Goal: Check status

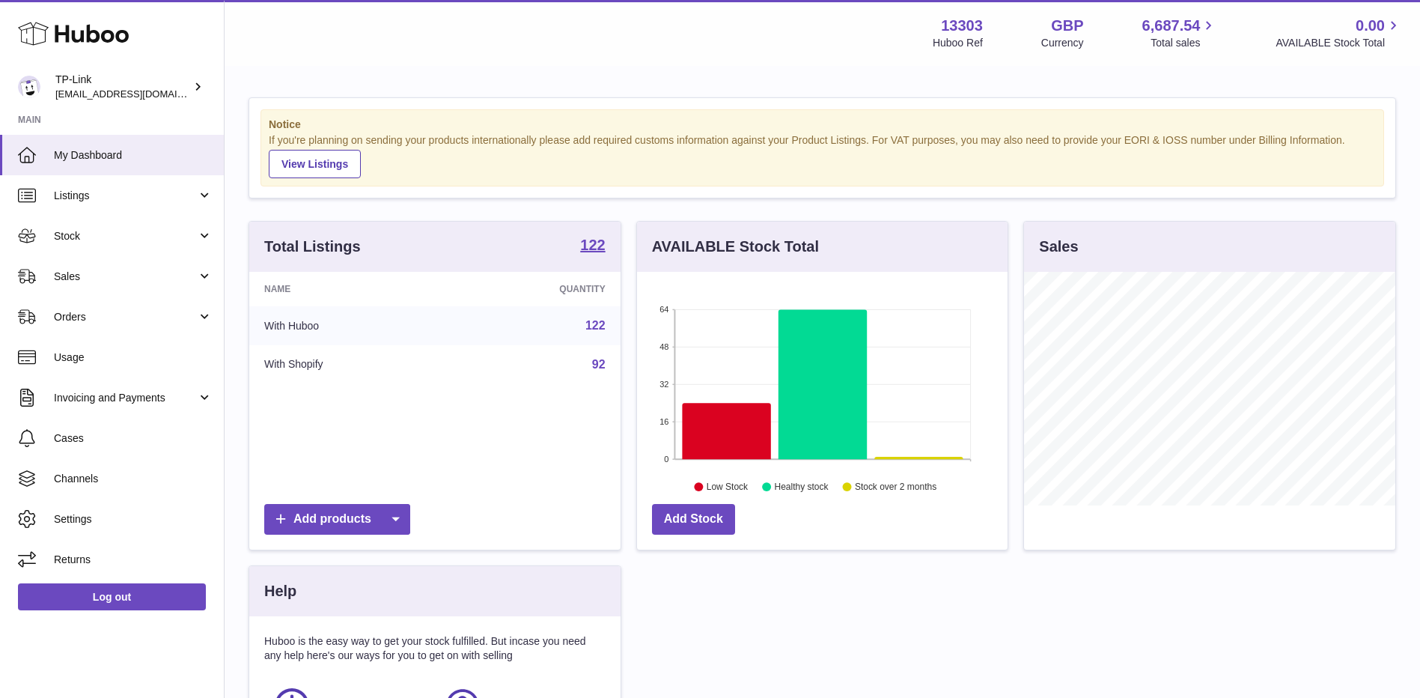
scroll to position [234, 371]
click at [114, 235] on span "Stock" at bounding box center [125, 236] width 143 height 14
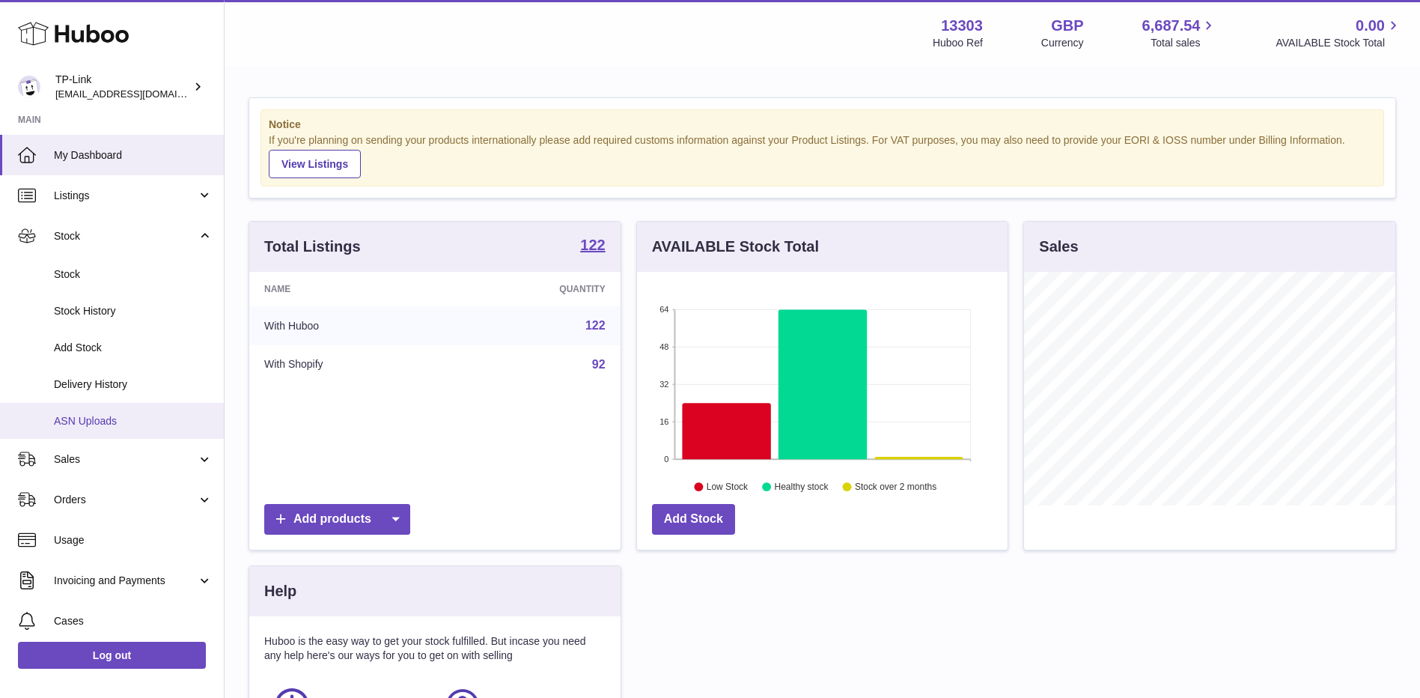
click at [105, 430] on link "ASN Uploads" at bounding box center [112, 421] width 224 height 37
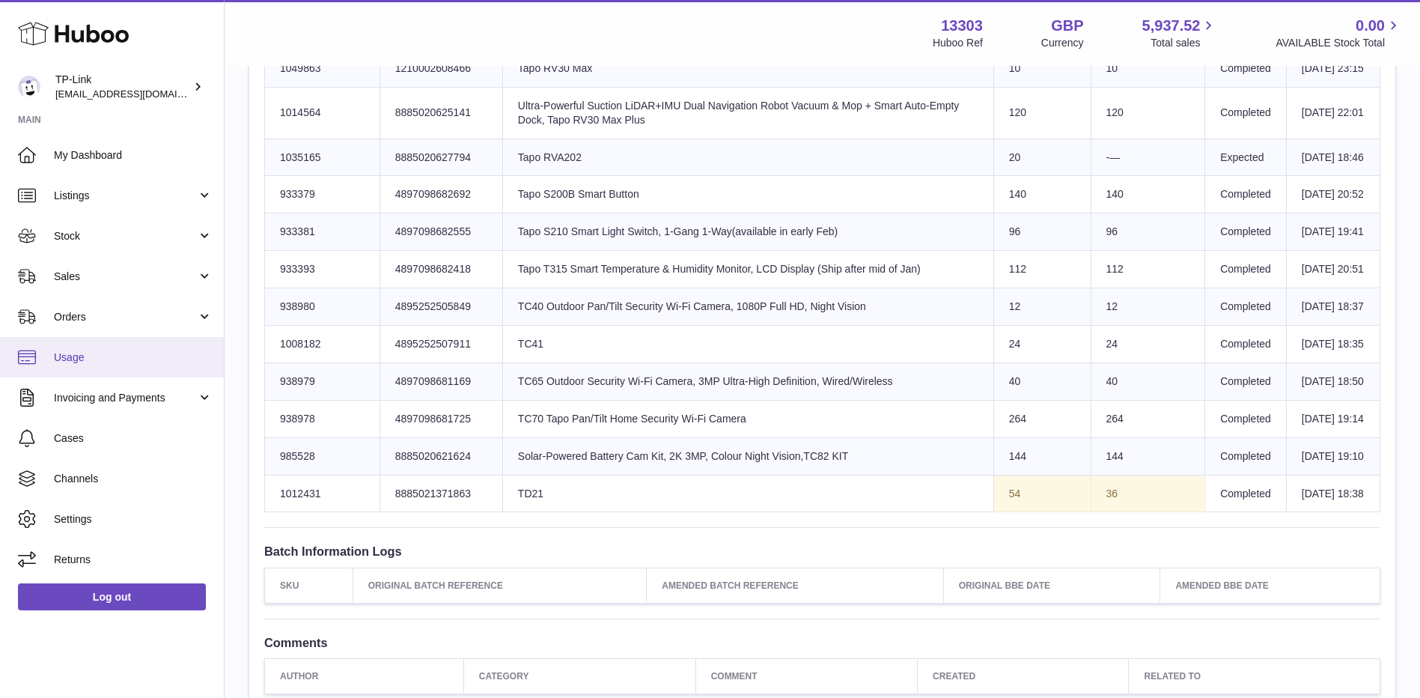
scroll to position [1940, 0]
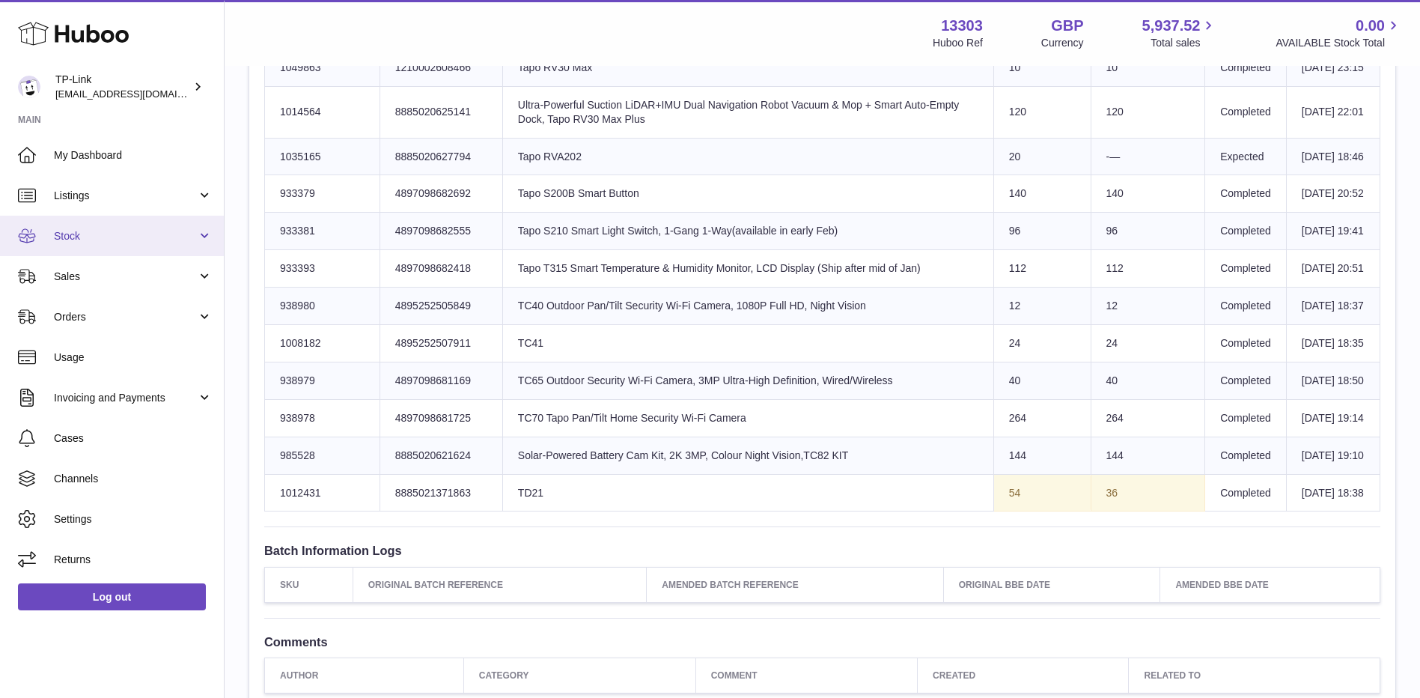
click at [147, 241] on span "Stock" at bounding box center [125, 236] width 143 height 14
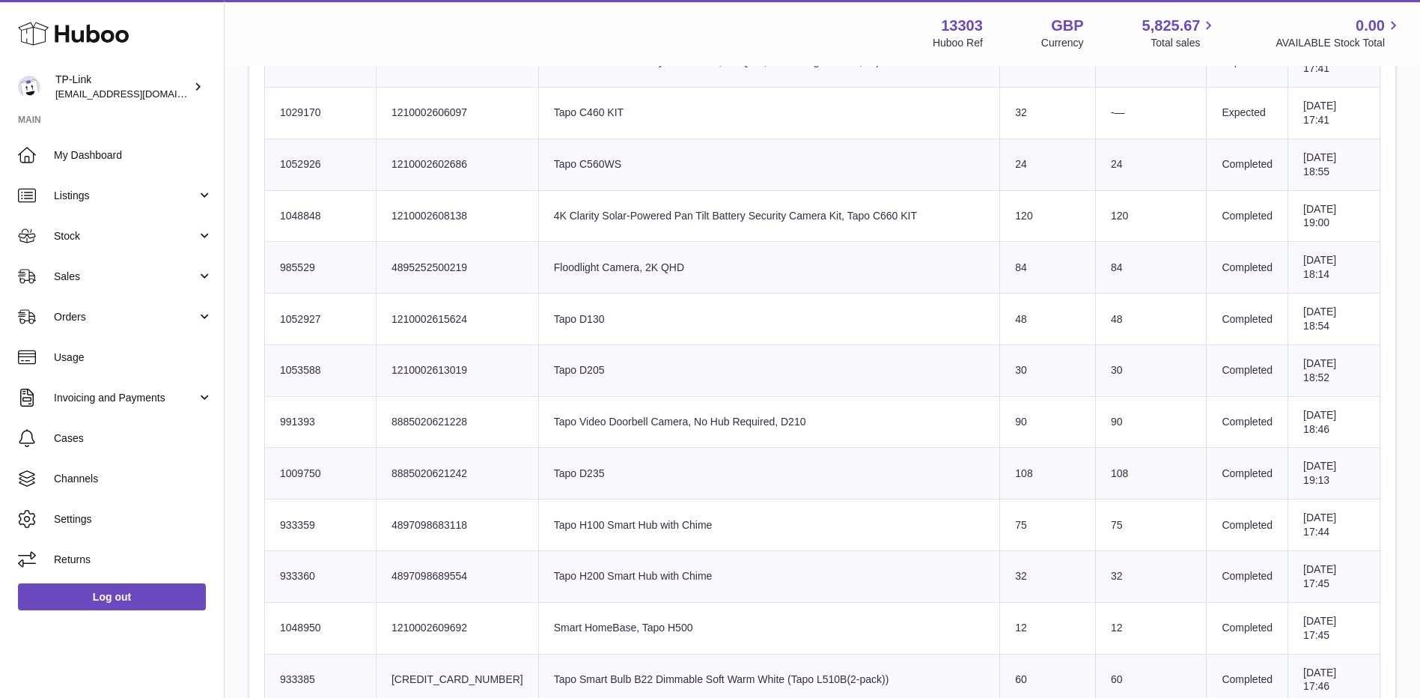
scroll to position [2276, 0]
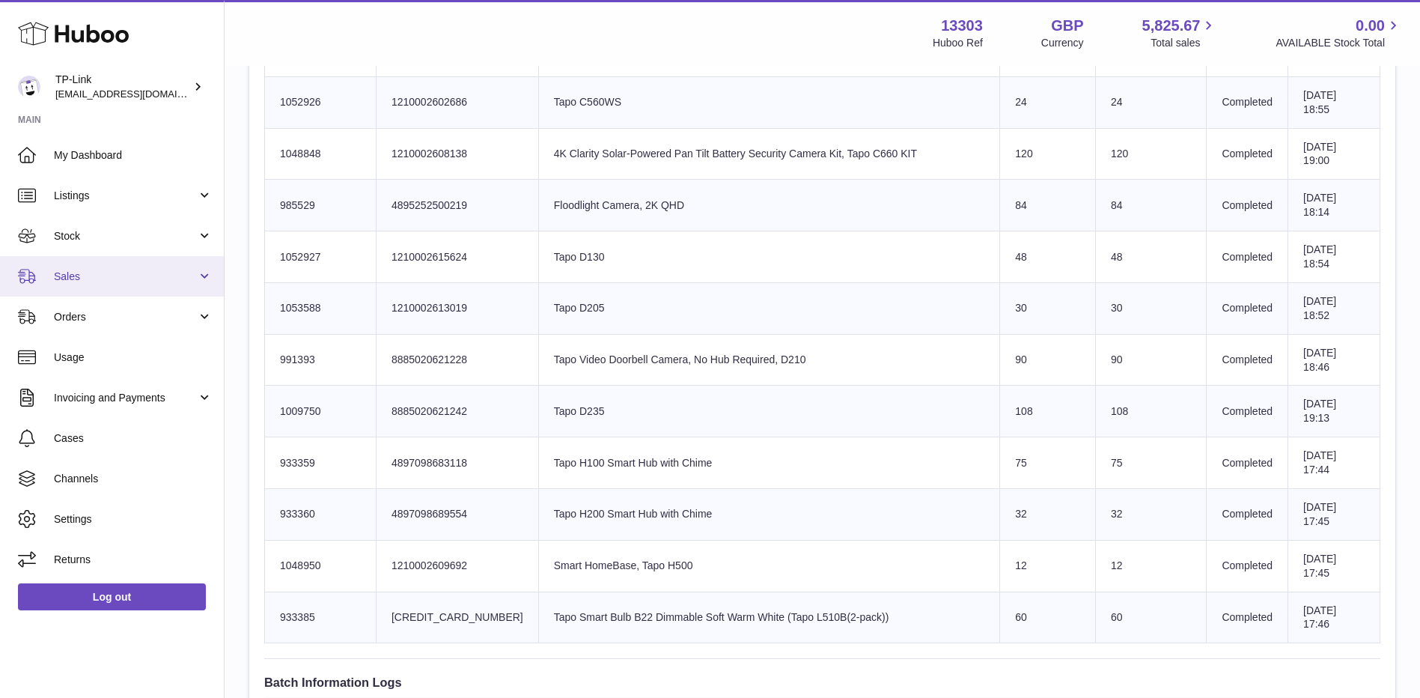
click at [103, 277] on span "Sales" at bounding box center [125, 277] width 143 height 14
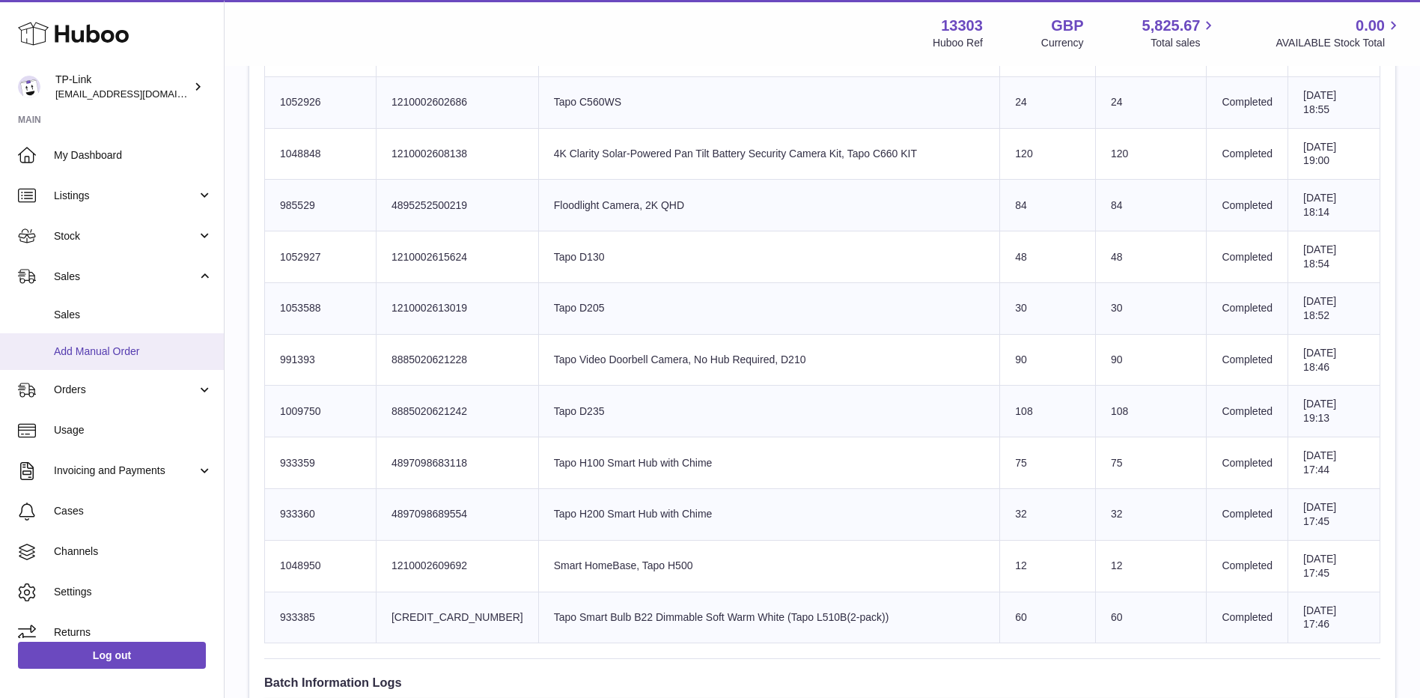
click at [105, 353] on span "Add Manual Order" at bounding box center [133, 351] width 159 height 14
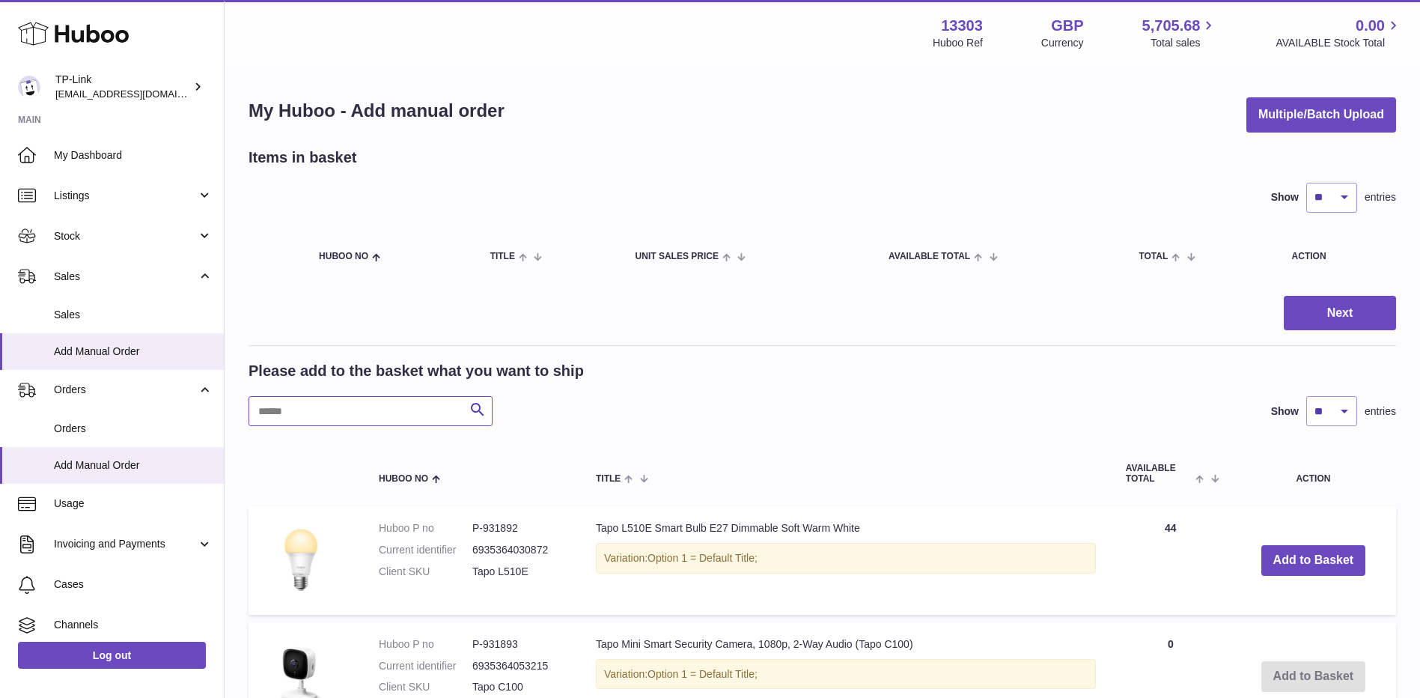
click at [342, 414] on input "text" at bounding box center [371, 411] width 244 height 30
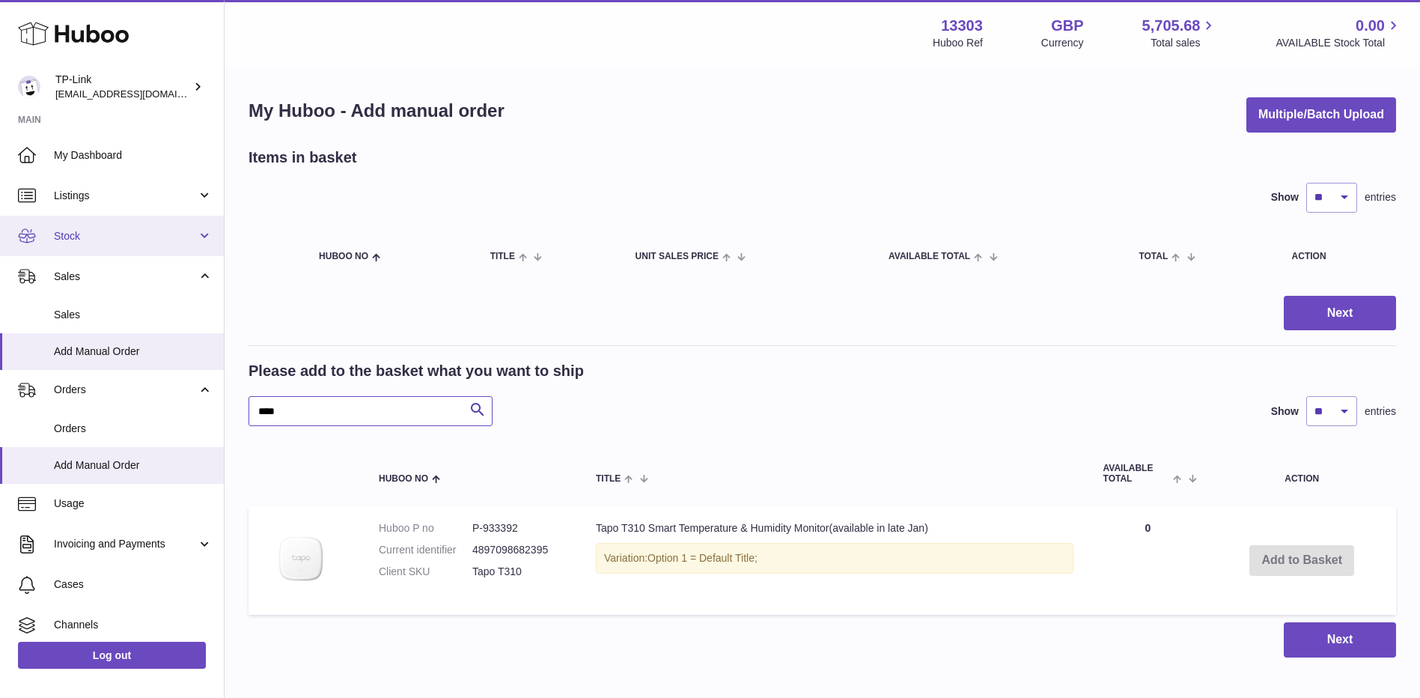
type input "****"
click at [118, 240] on span "Stock" at bounding box center [125, 236] width 143 height 14
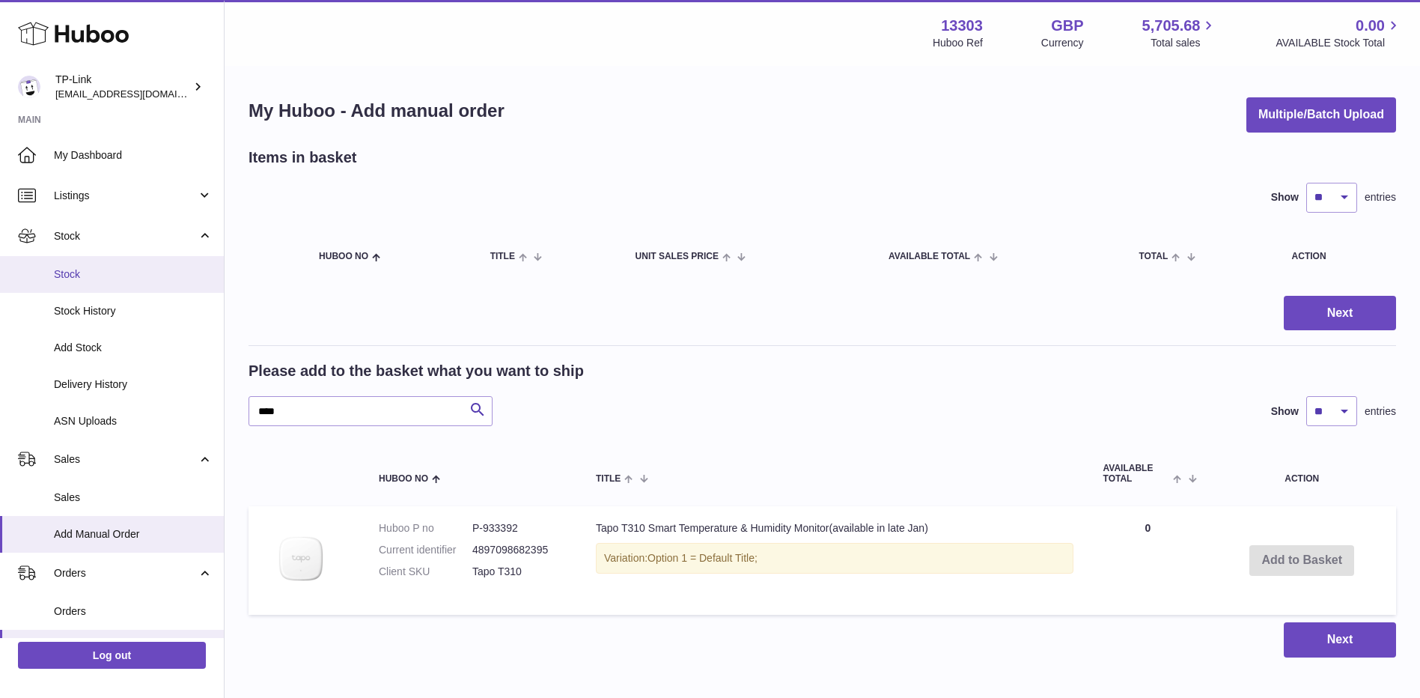
click at [112, 272] on span "Stock" at bounding box center [133, 274] width 159 height 14
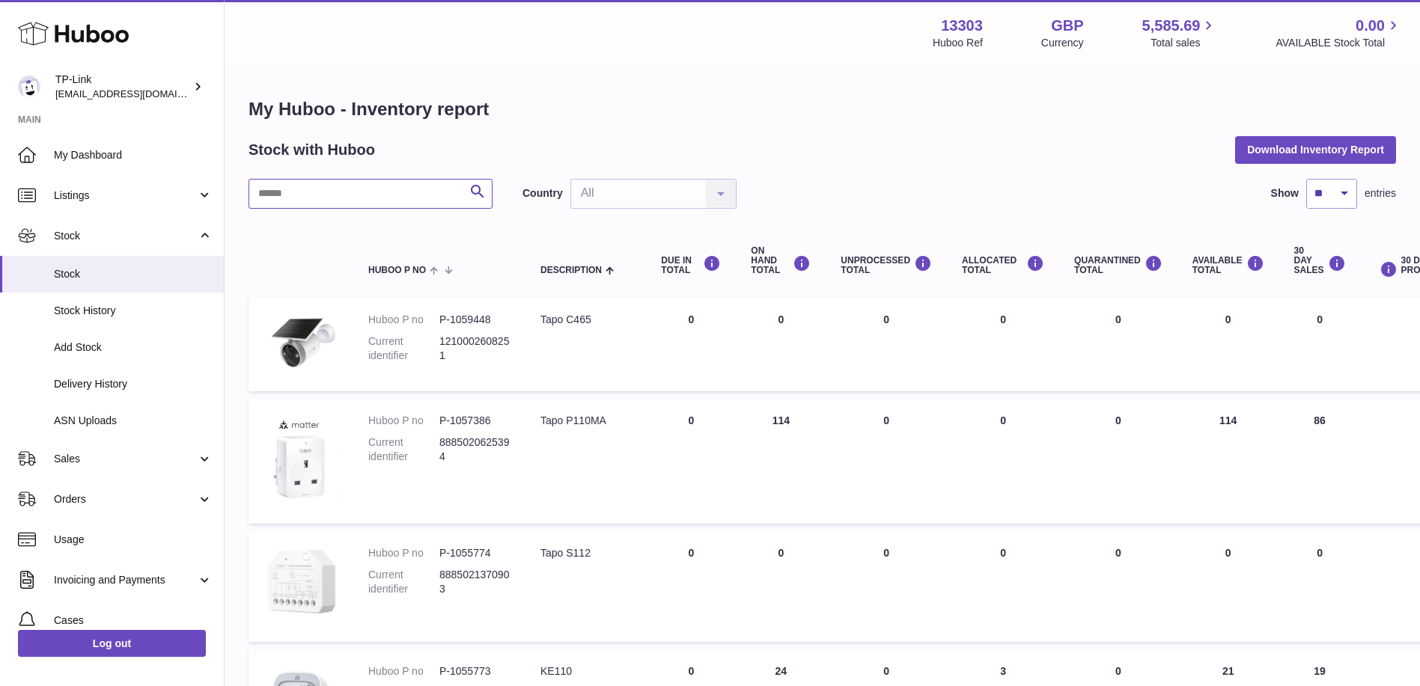
click at [401, 186] on input "text" at bounding box center [371, 194] width 244 height 30
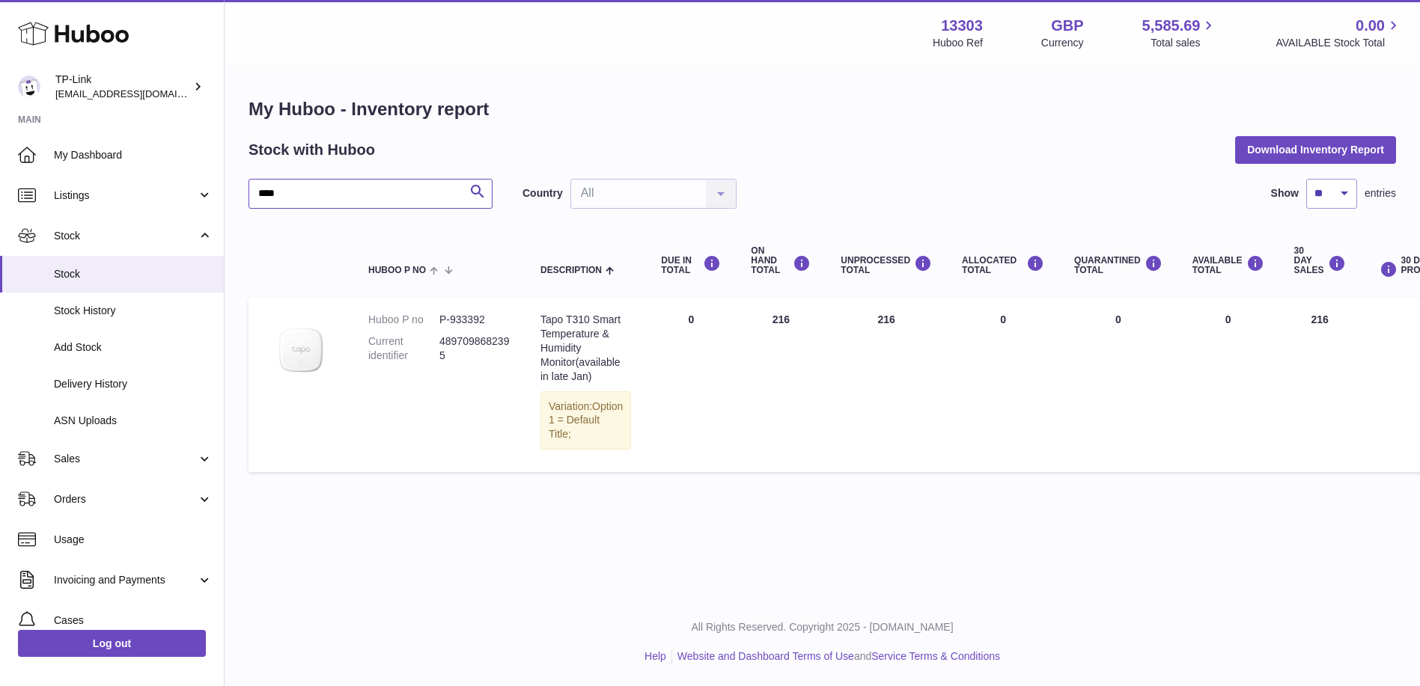
type input "****"
click at [1366, 28] on span "0.00" at bounding box center [1370, 26] width 29 height 20
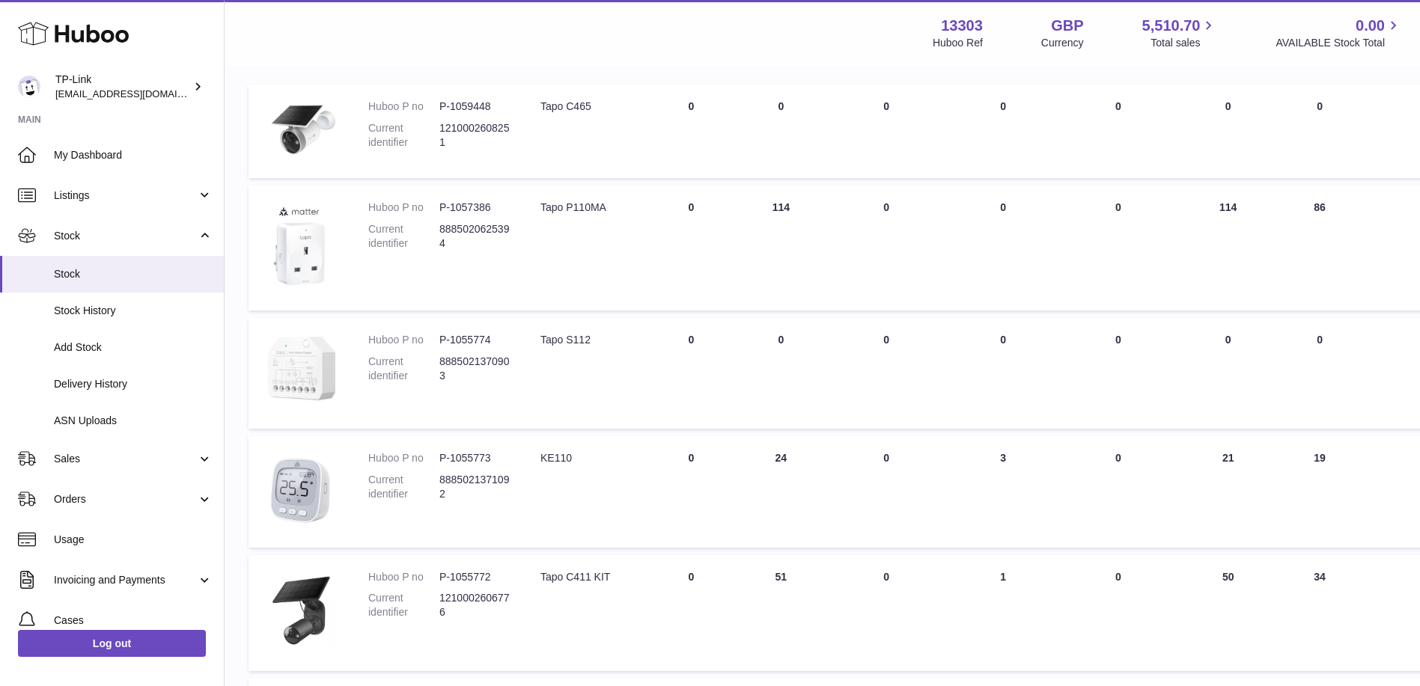
scroll to position [76, 0]
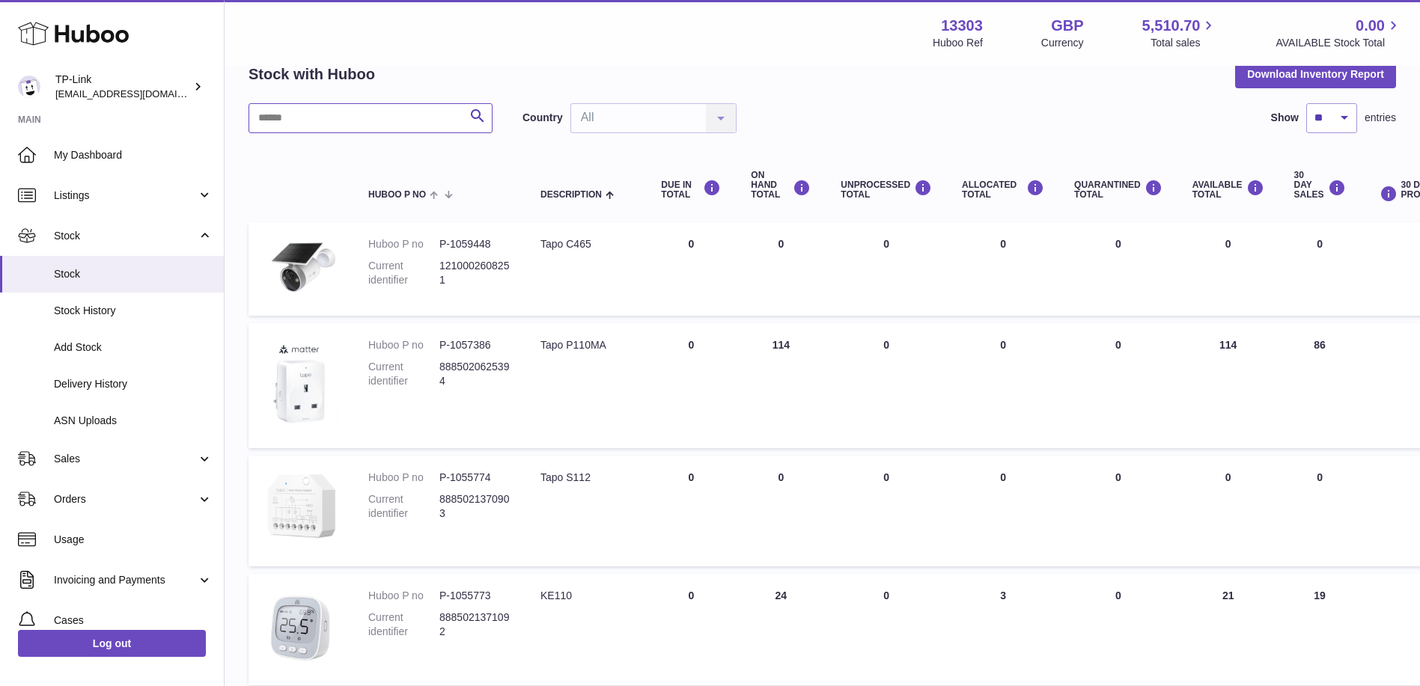
click at [345, 113] on input "text" at bounding box center [371, 118] width 244 height 30
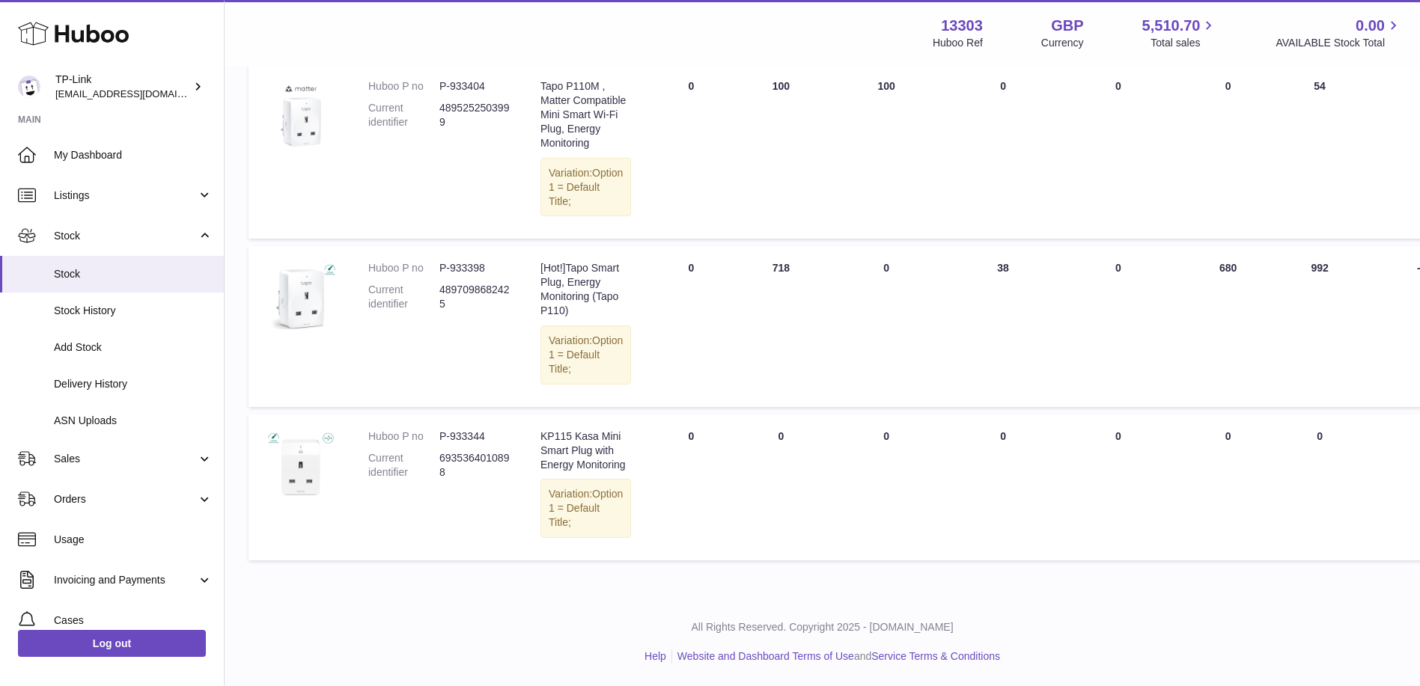
scroll to position [451, 0]
type input "***"
click at [118, 240] on span "Stock" at bounding box center [125, 236] width 143 height 14
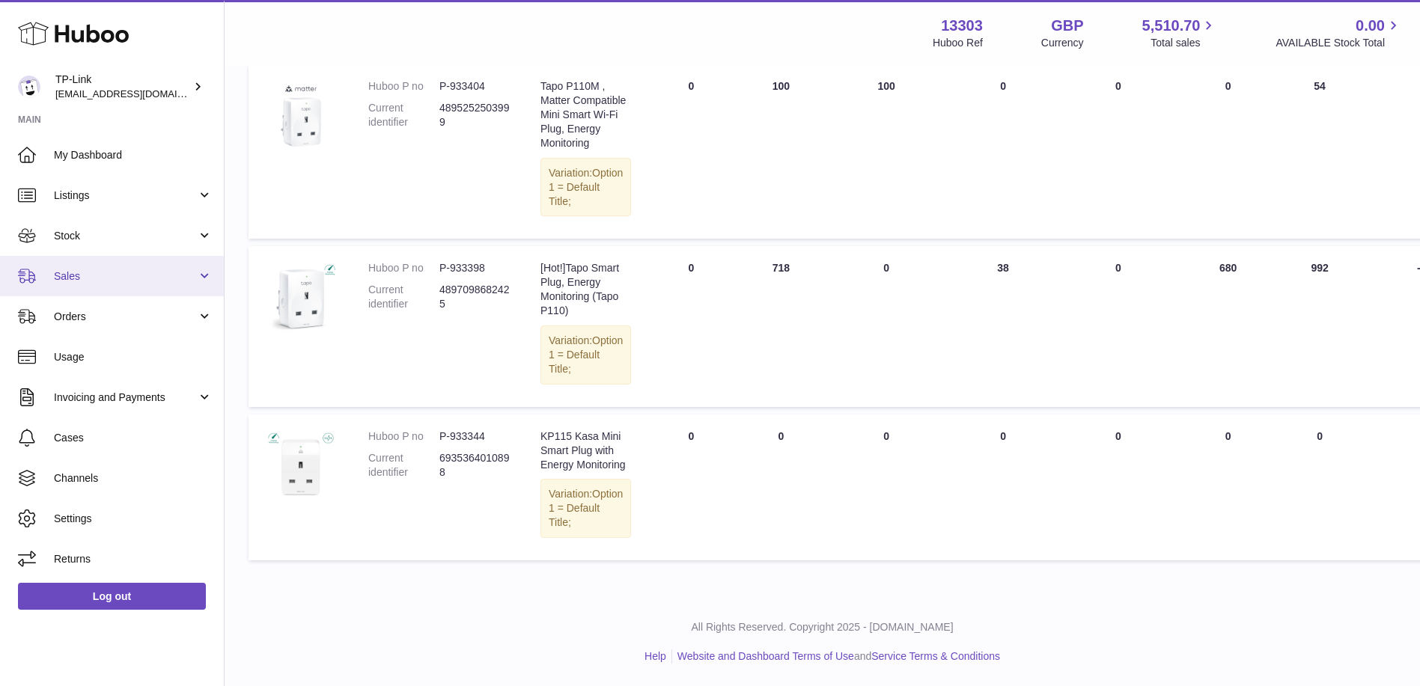
click at [100, 276] on span "Sales" at bounding box center [125, 277] width 143 height 14
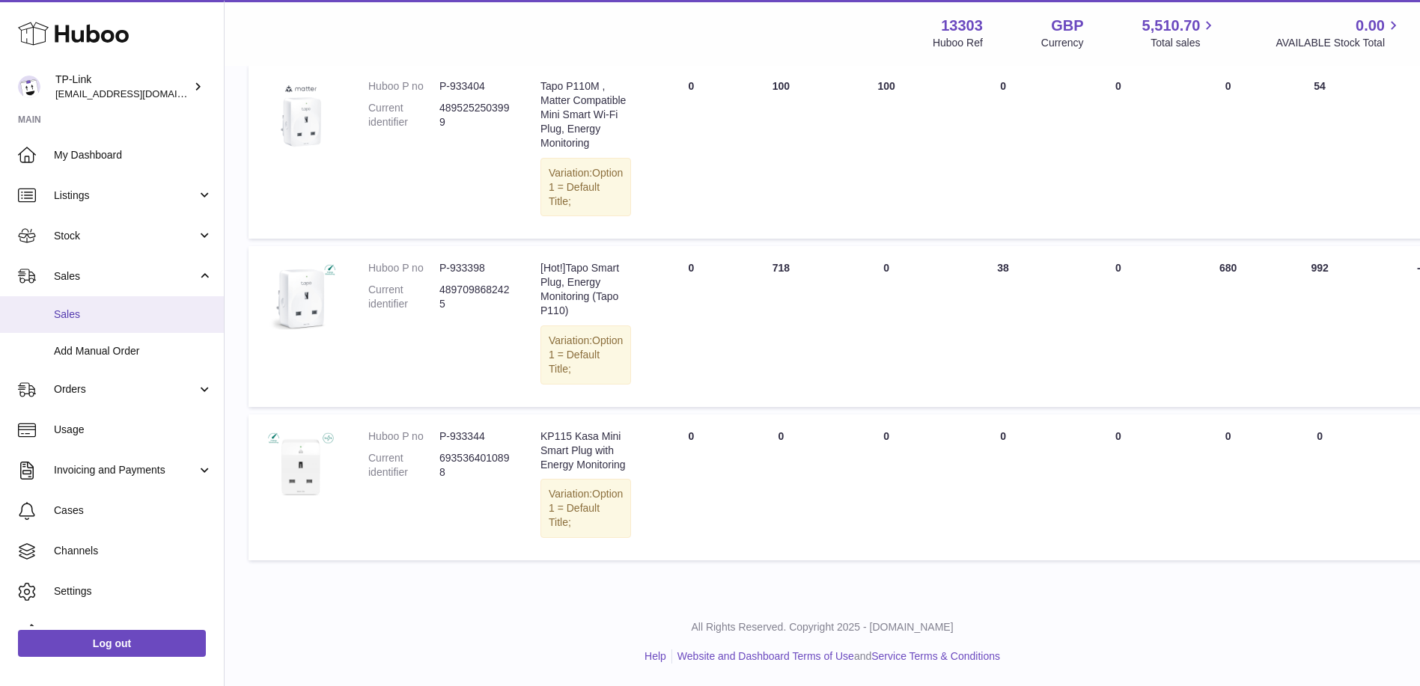
click at [107, 320] on span "Sales" at bounding box center [133, 315] width 159 height 14
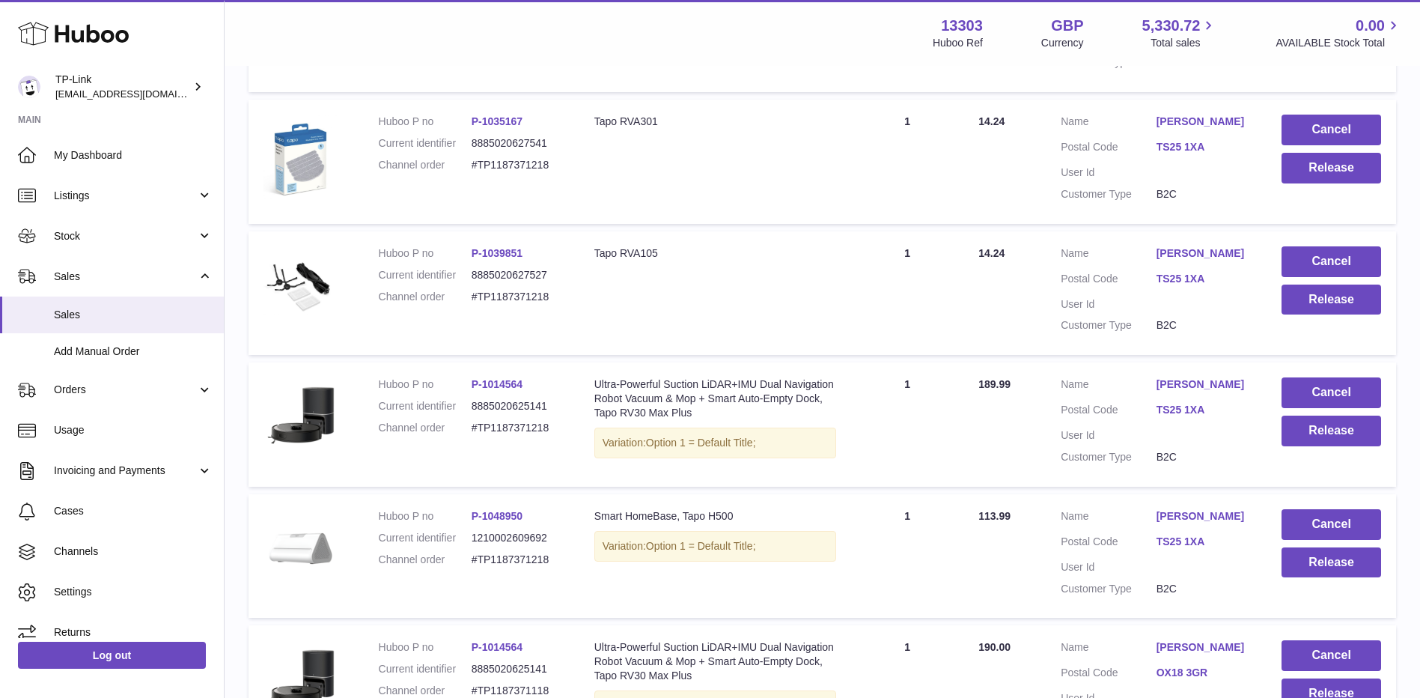
scroll to position [1149, 0]
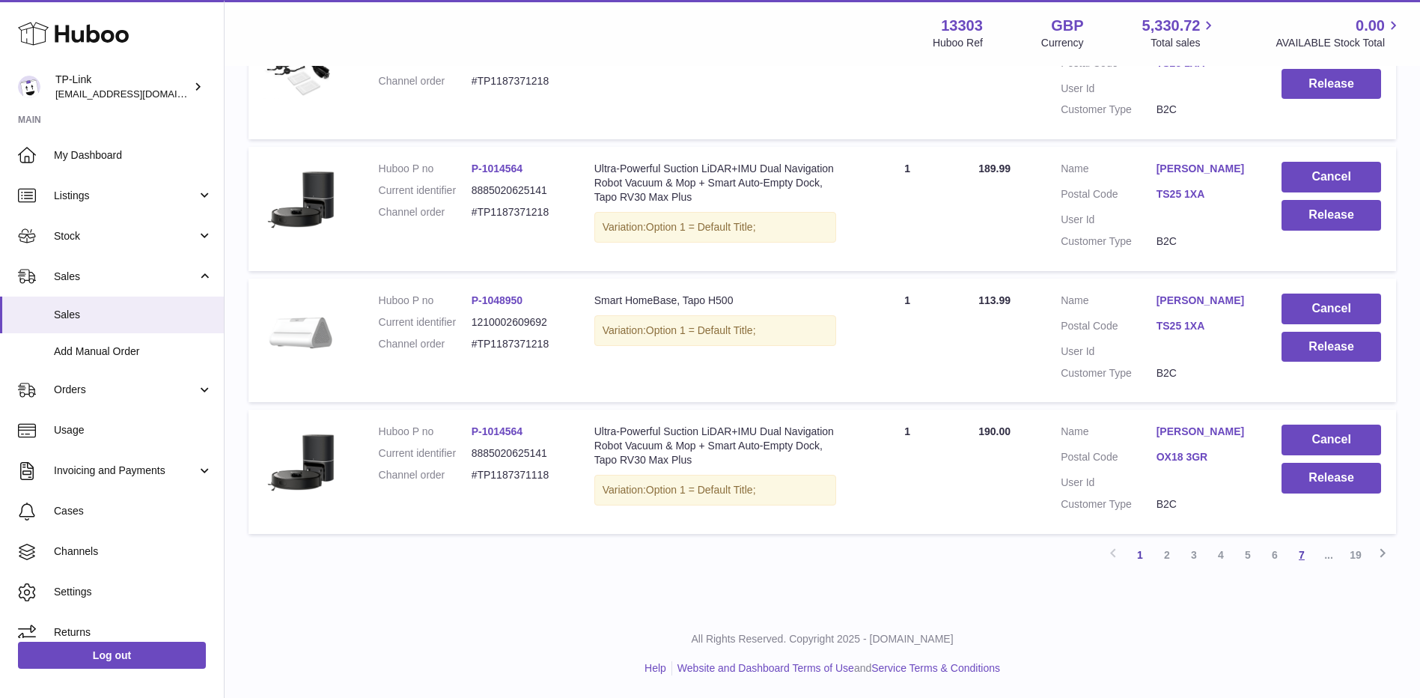
click at [1304, 563] on link "7" at bounding box center [1301, 554] width 27 height 27
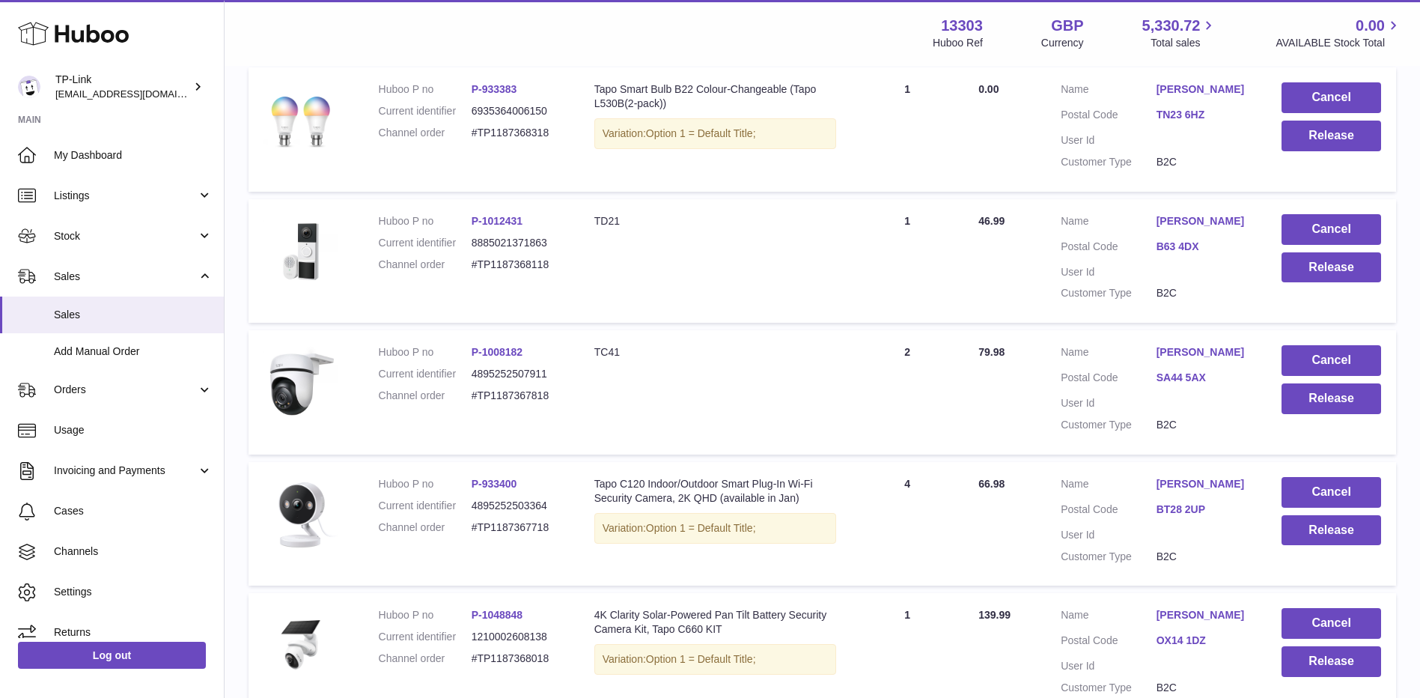
scroll to position [1149, 0]
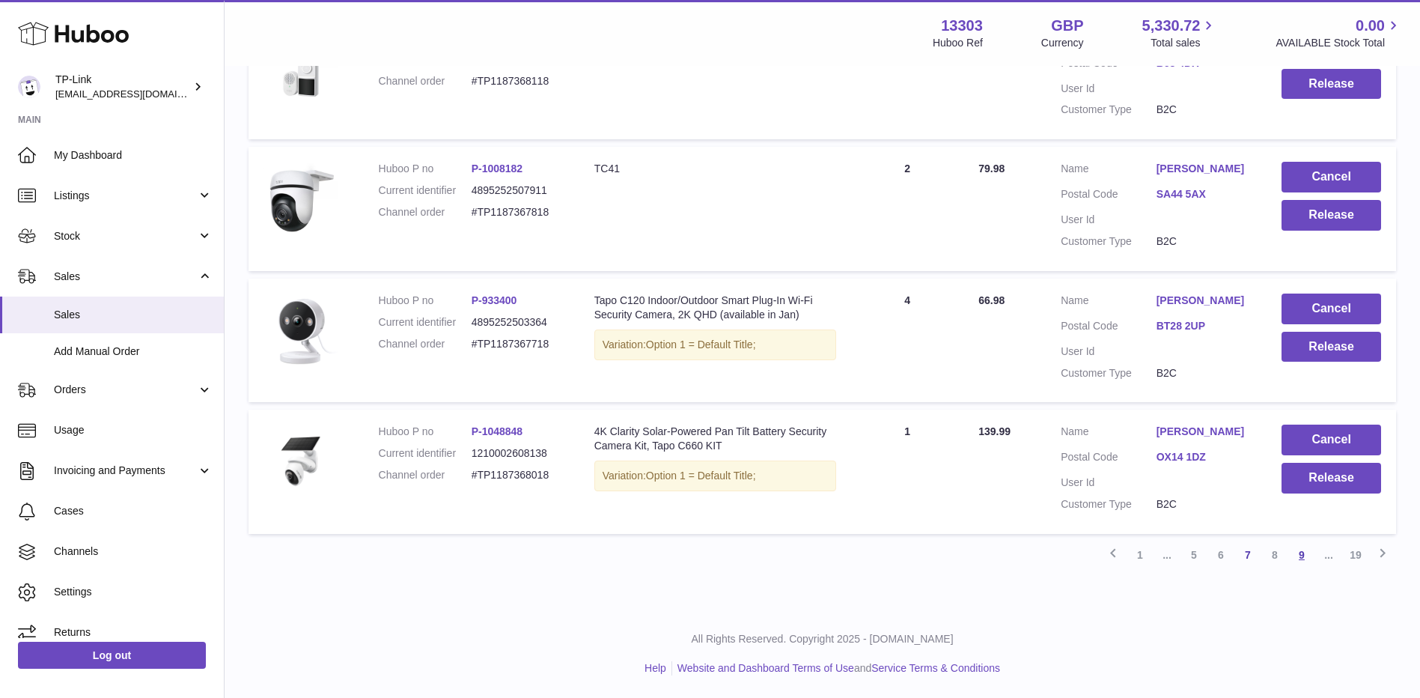
click at [1304, 559] on link "9" at bounding box center [1301, 554] width 27 height 27
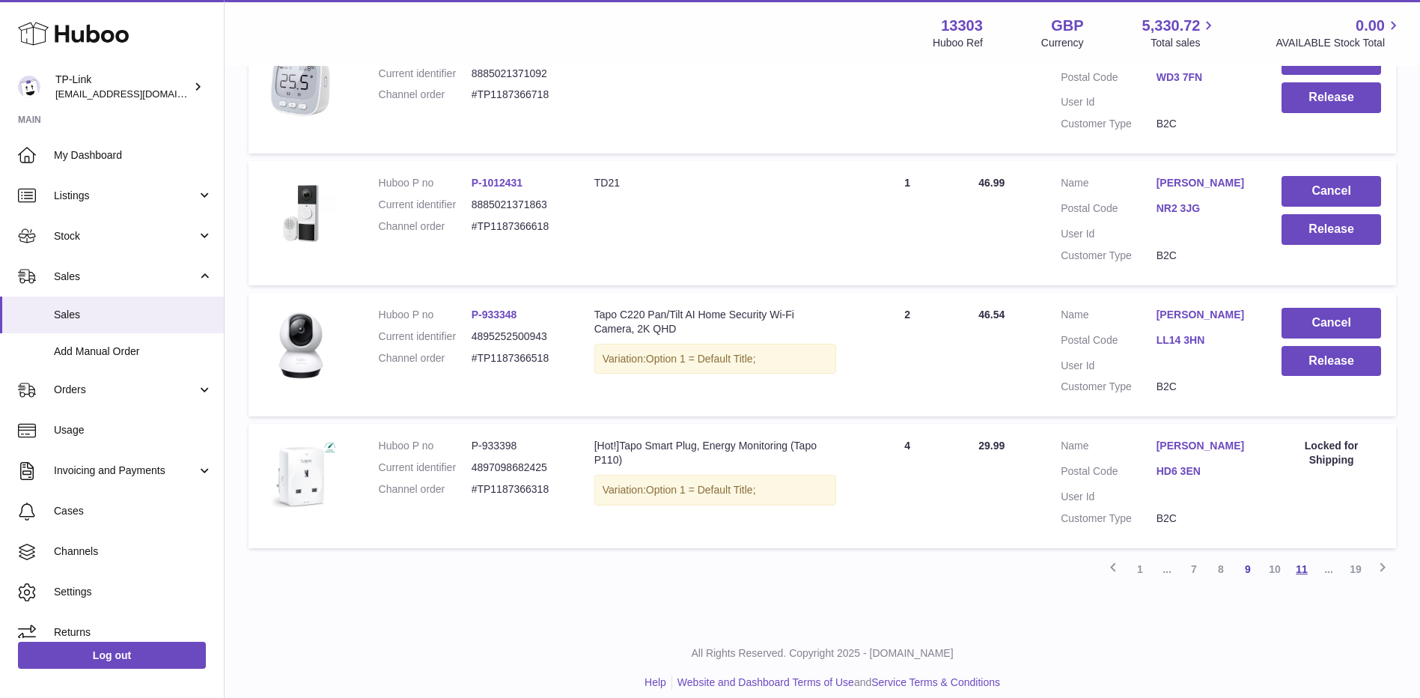
click at [1291, 559] on link "11" at bounding box center [1301, 568] width 27 height 27
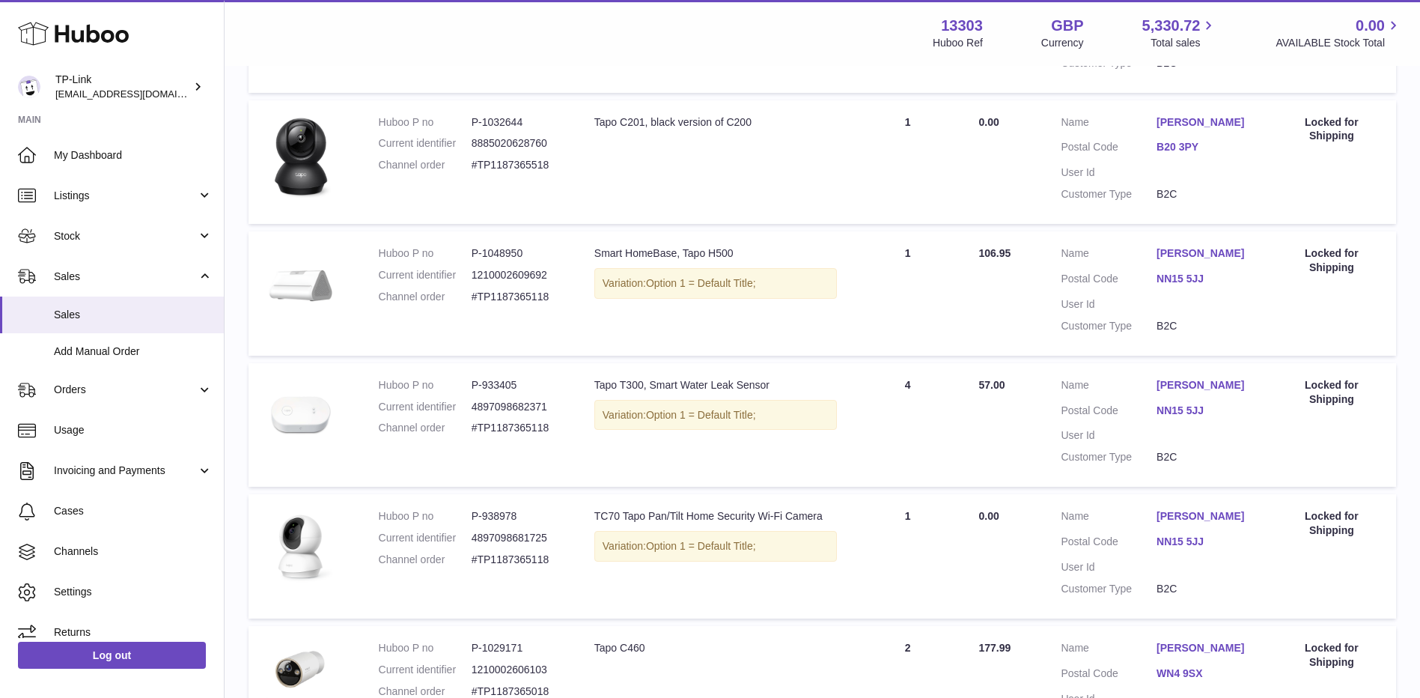
scroll to position [666, 0]
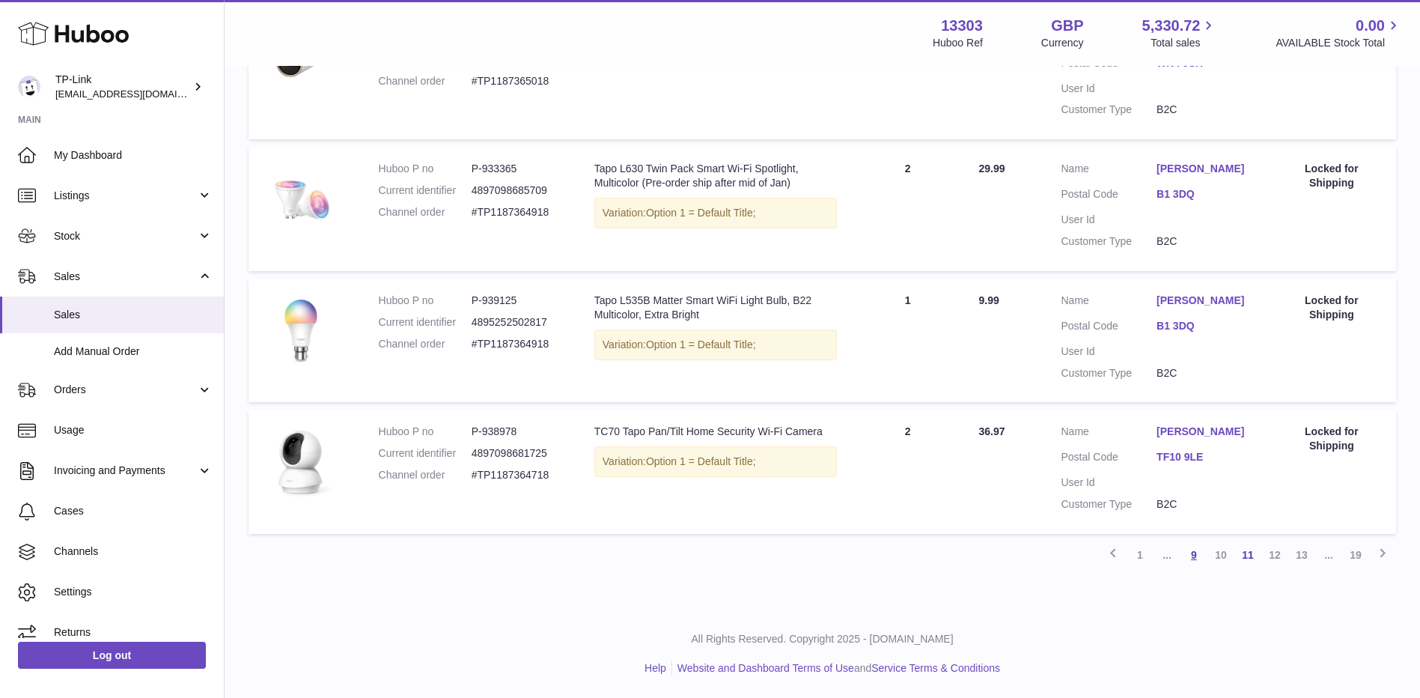
click at [1205, 555] on link "9" at bounding box center [1194, 554] width 27 height 27
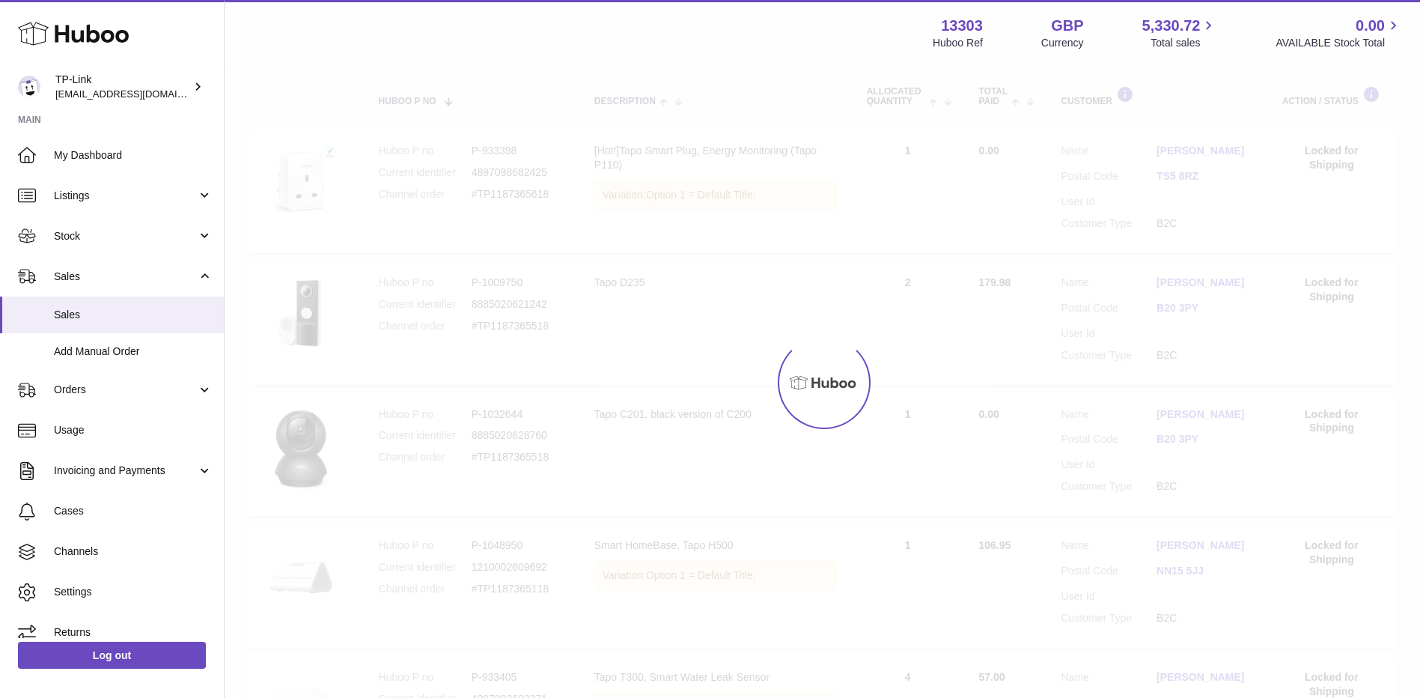
scroll to position [67, 0]
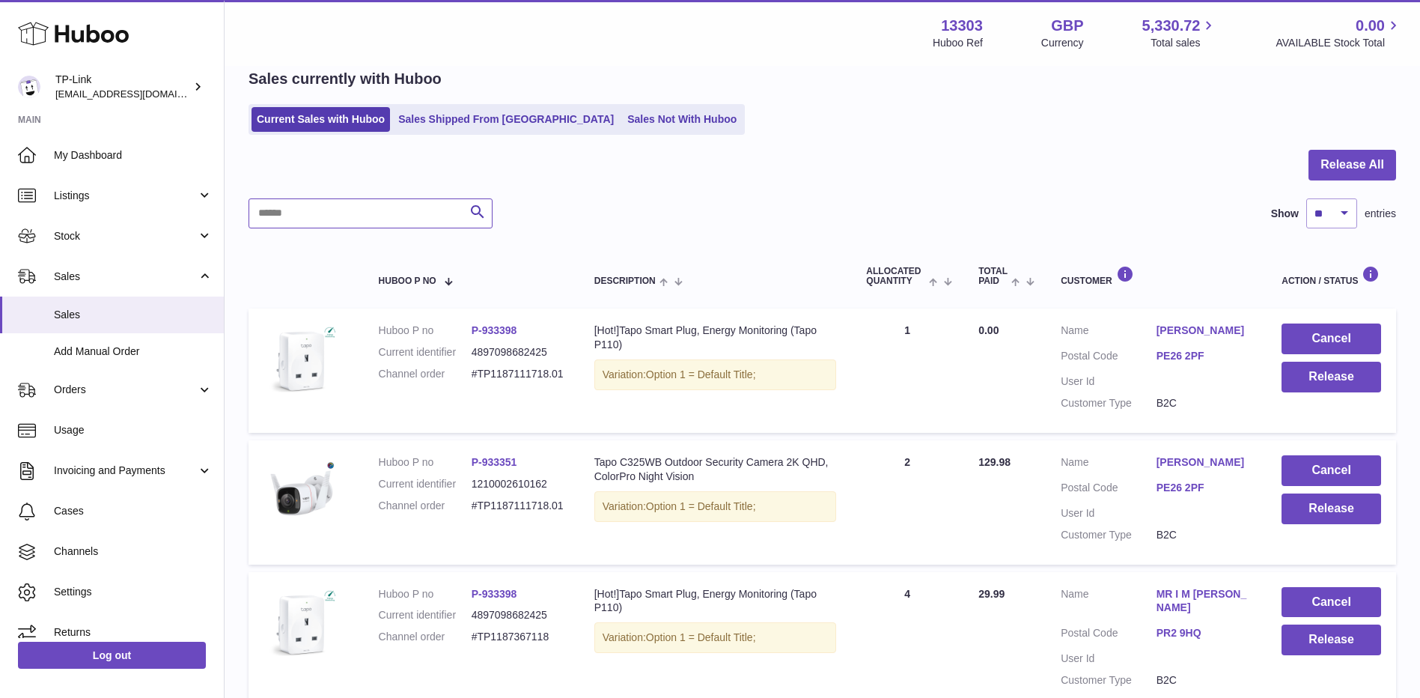
click at [335, 209] on input "text" at bounding box center [371, 213] width 244 height 30
paste input "**********"
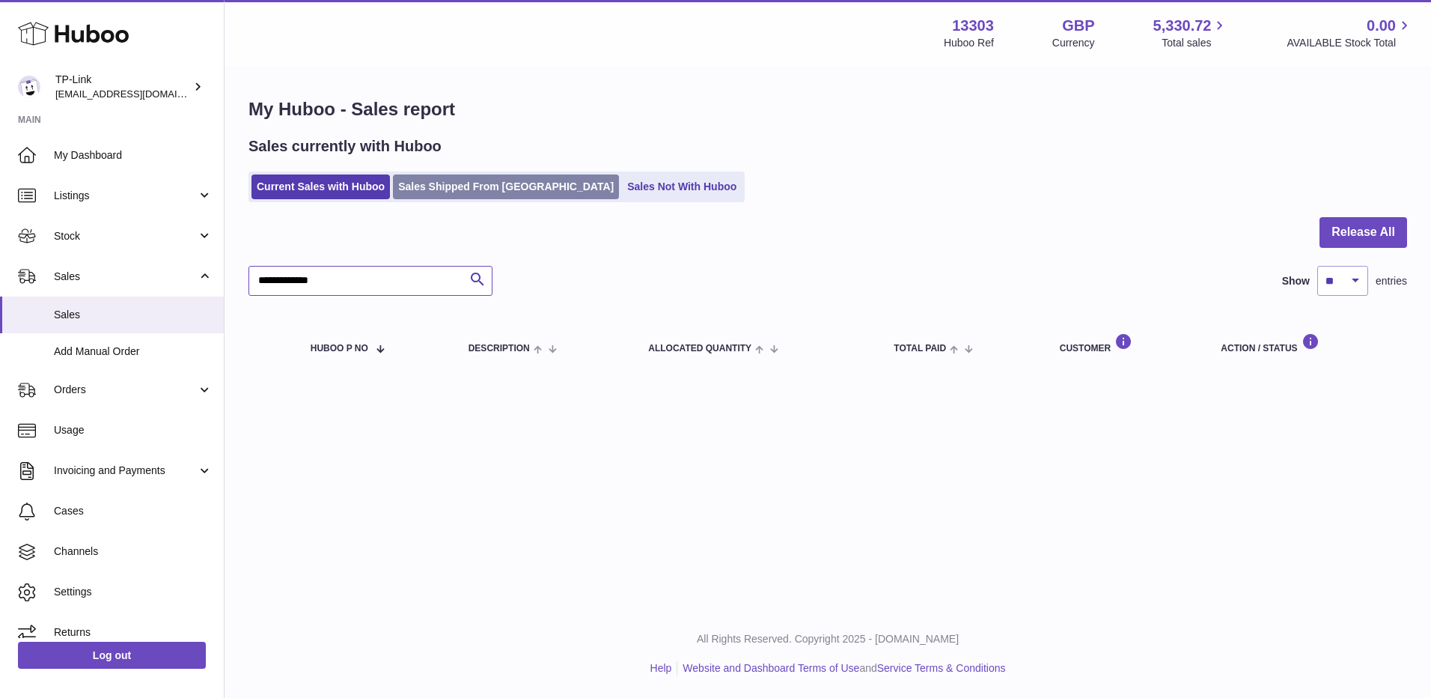
type input "**********"
click at [490, 175] on link "Sales Shipped From Huboo" at bounding box center [506, 186] width 226 height 25
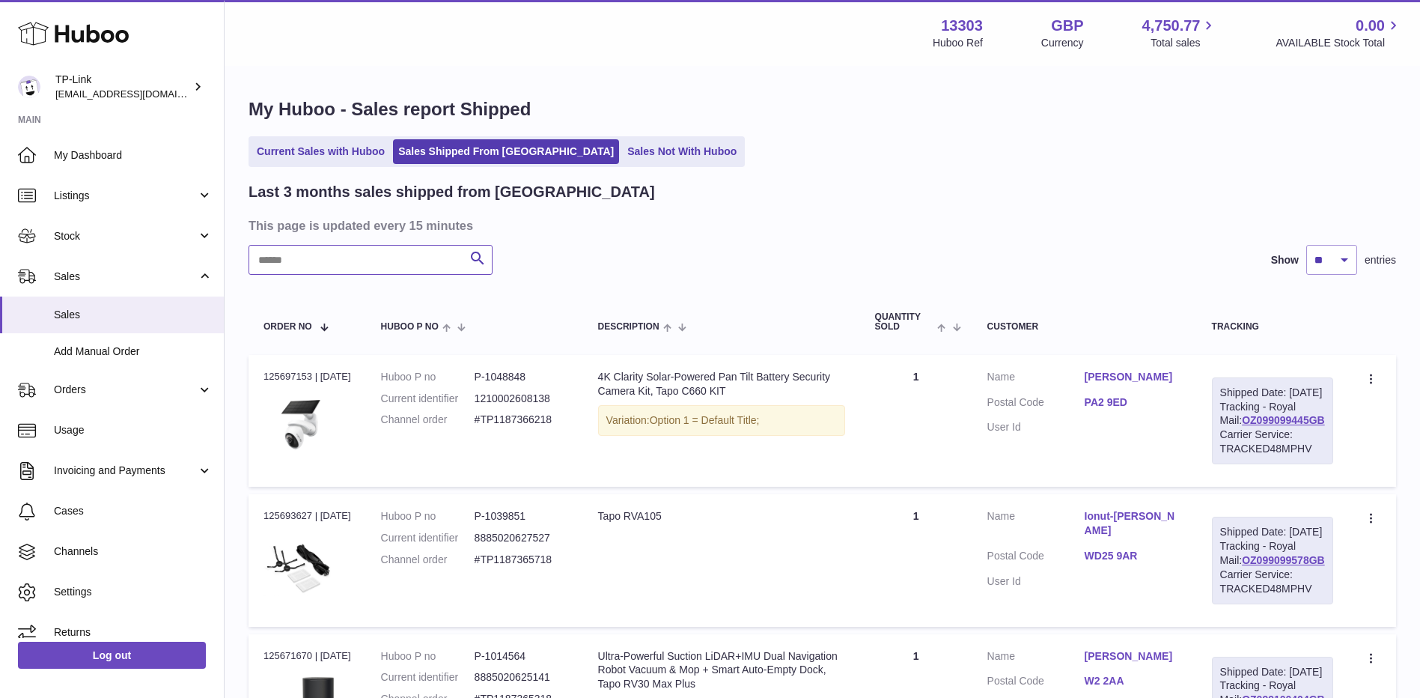
click at [310, 267] on input "text" at bounding box center [371, 260] width 244 height 30
paste input "**********"
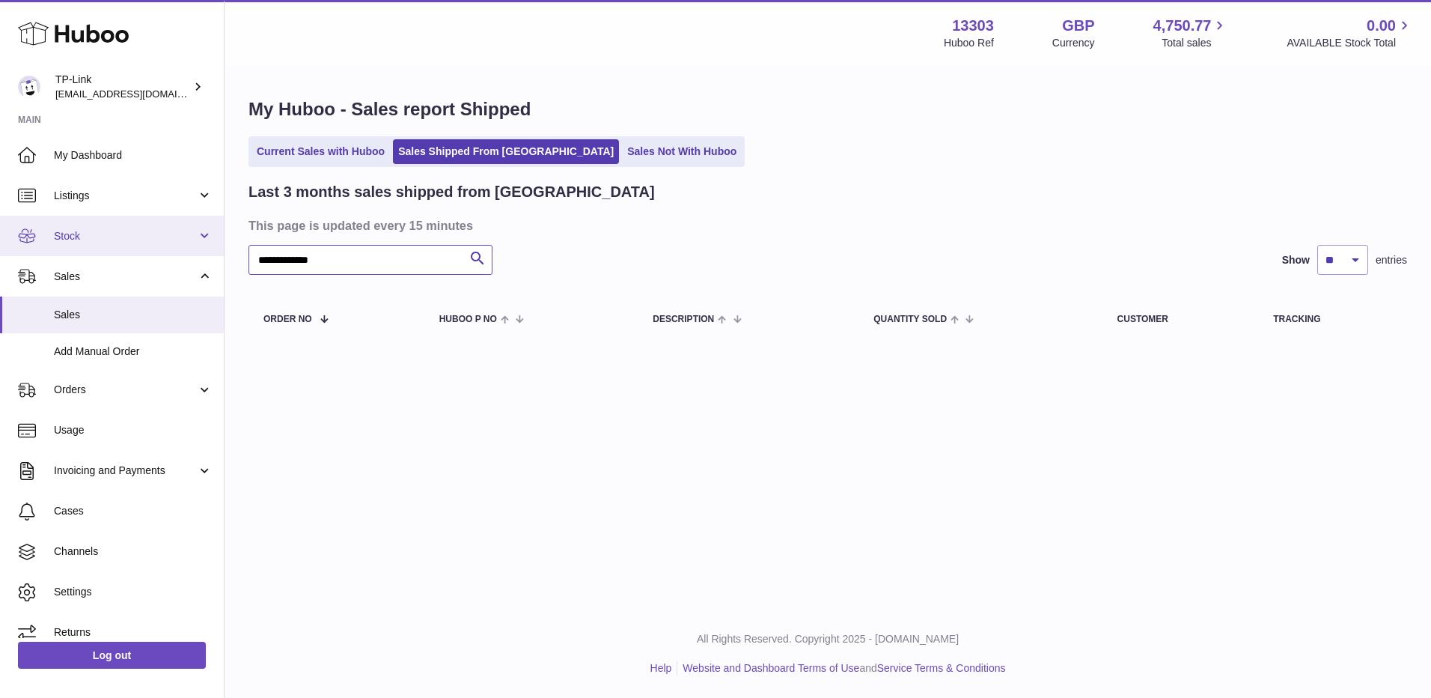
drag, startPoint x: 352, startPoint y: 260, endPoint x: 219, endPoint y: 253, distance: 133.4
click at [219, 253] on div "**********" at bounding box center [715, 349] width 1431 height 698
paste input "*"
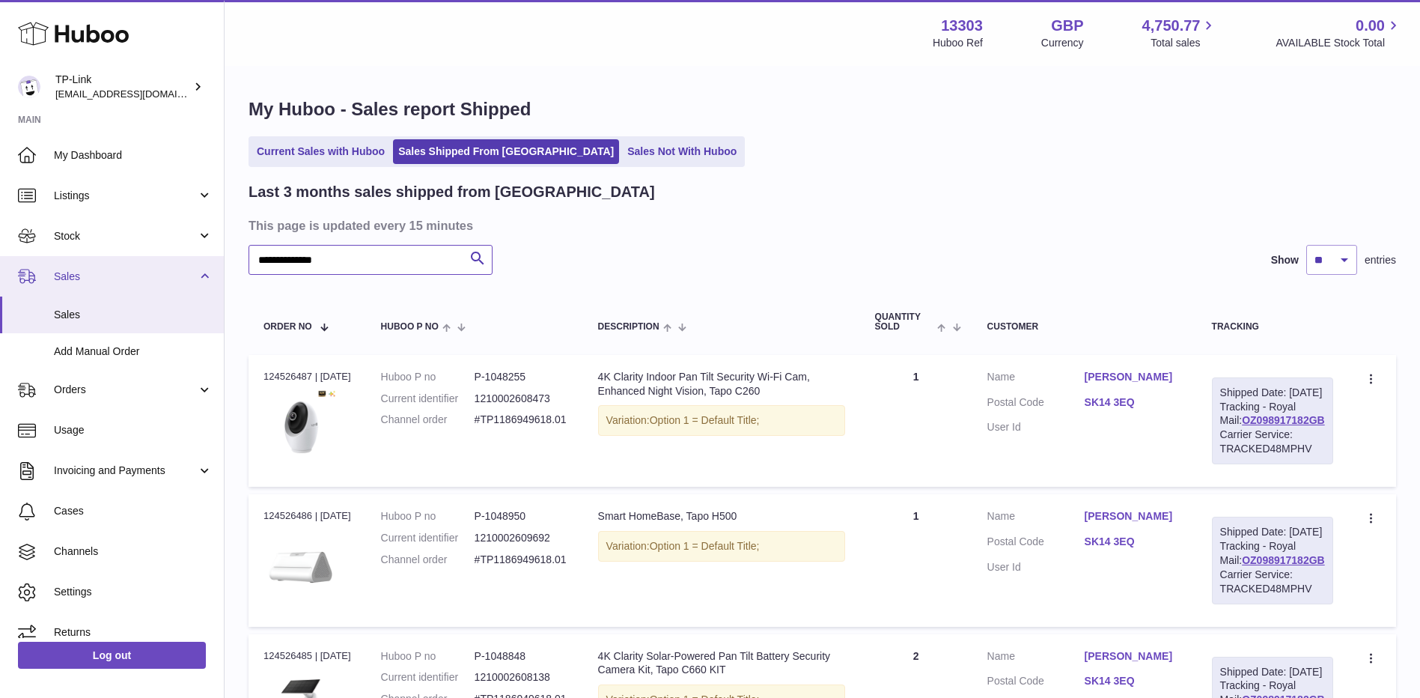
drag, startPoint x: 353, startPoint y: 258, endPoint x: 216, endPoint y: 261, distance: 137.0
click at [216, 261] on div "**********" at bounding box center [710, 515] width 1420 height 1031
paste input "**"
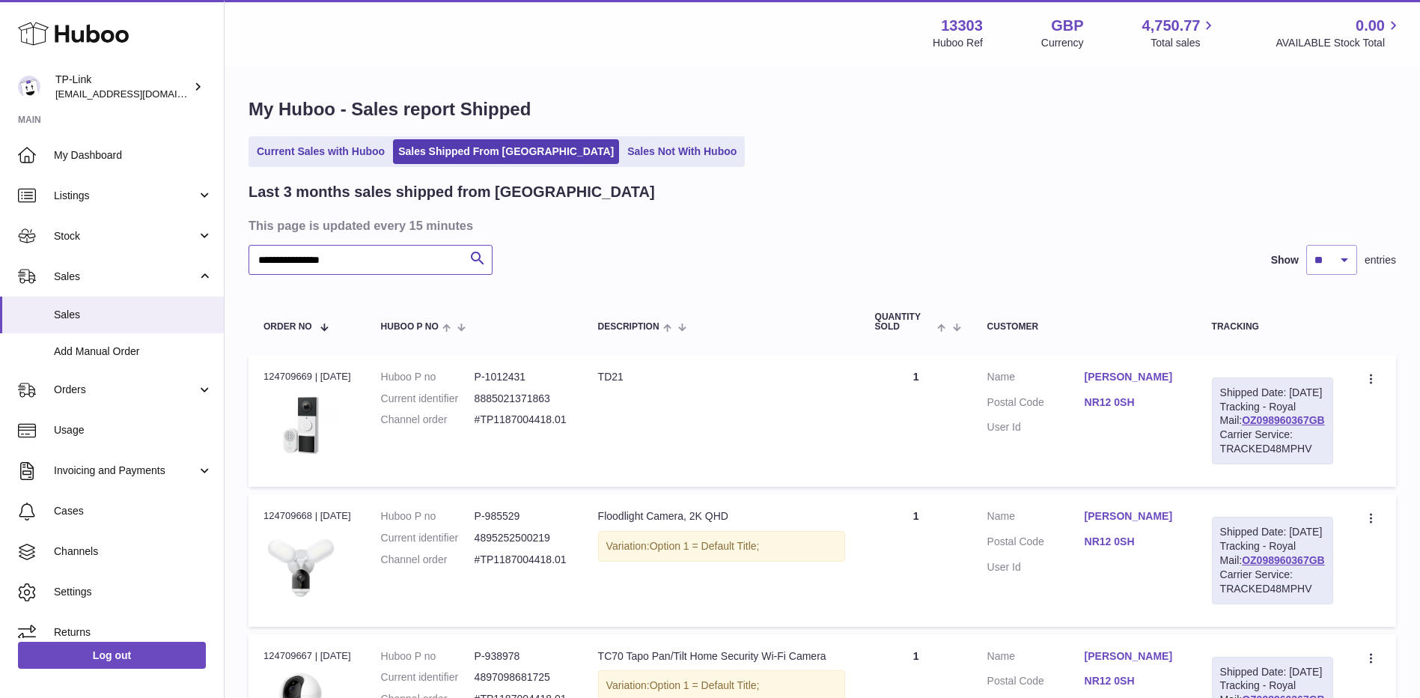
drag, startPoint x: 394, startPoint y: 261, endPoint x: 237, endPoint y: 256, distance: 157.3
click at [237, 256] on div "**********" at bounding box center [823, 504] width 1196 height 875
paste input "text"
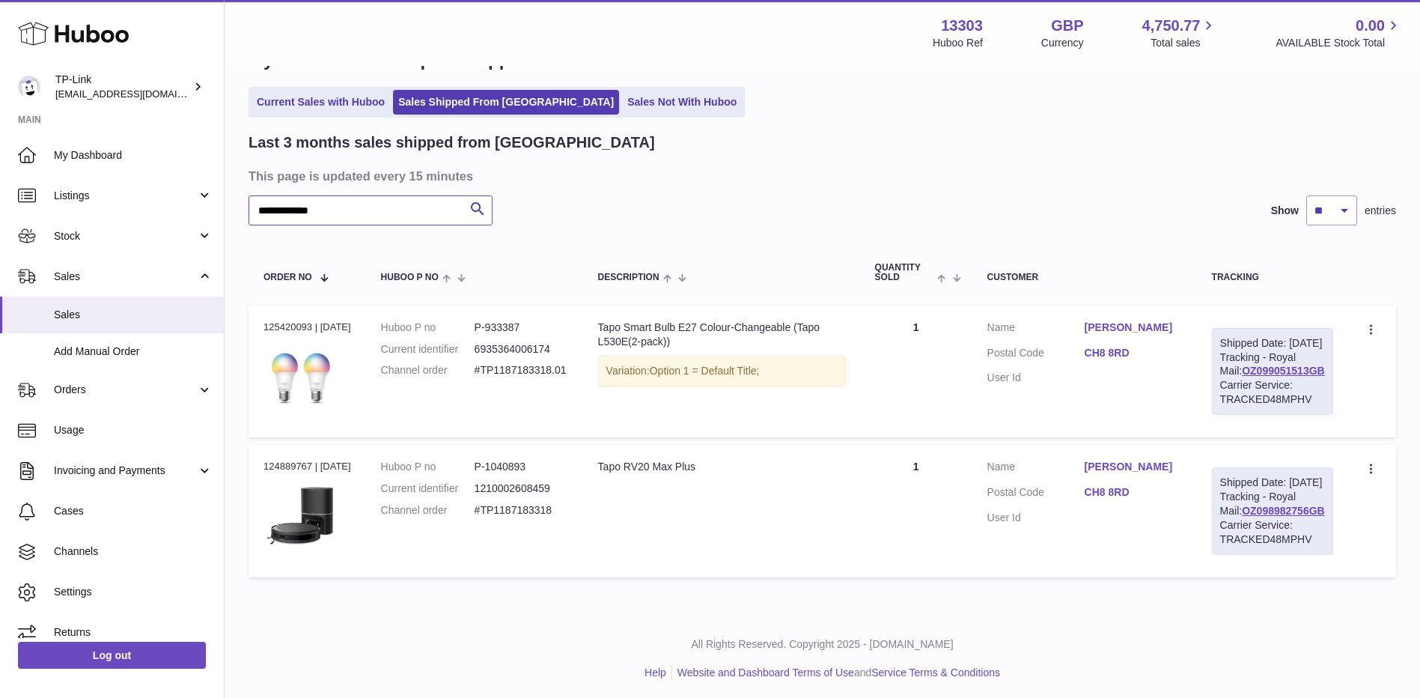
scroll to position [75, 0]
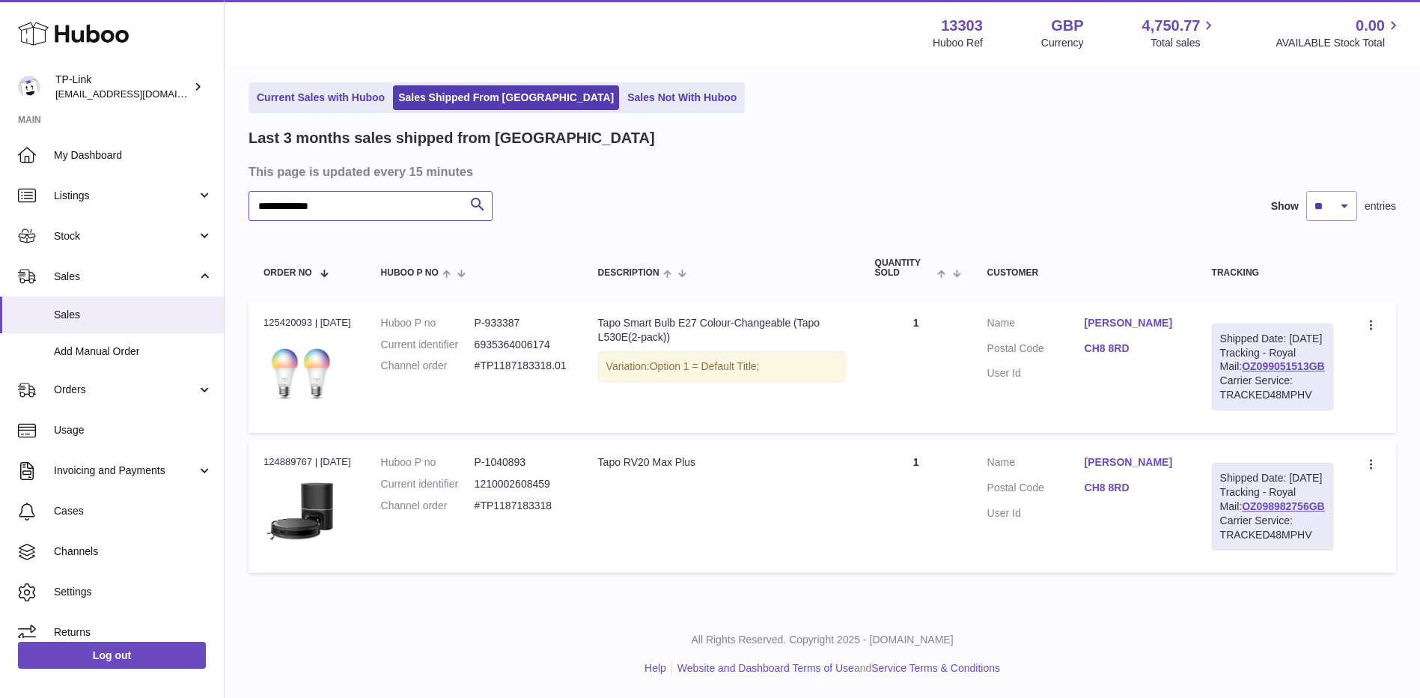
drag, startPoint x: 401, startPoint y: 186, endPoint x: 249, endPoint y: 176, distance: 151.6
click at [249, 191] on input "**********" at bounding box center [371, 206] width 244 height 30
paste input "text"
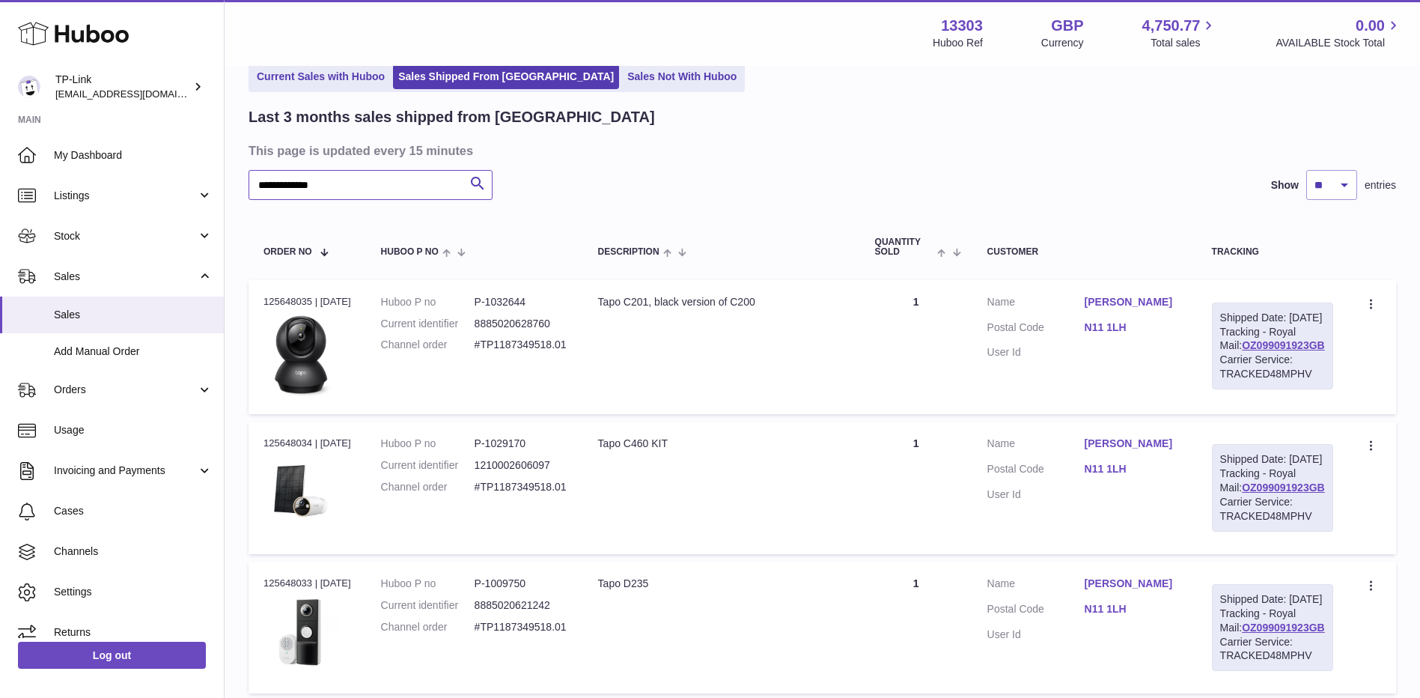
type input "**********"
drag, startPoint x: 1323, startPoint y: 374, endPoint x: 1226, endPoint y: 375, distance: 97.3
click at [1226, 375] on div "Shipped Date: 29th Sep 2025 Tracking - Royal Mail: OZ099091923GB Carrier Servic…" at bounding box center [1272, 345] width 121 height 87
copy link "OZ099091923GB"
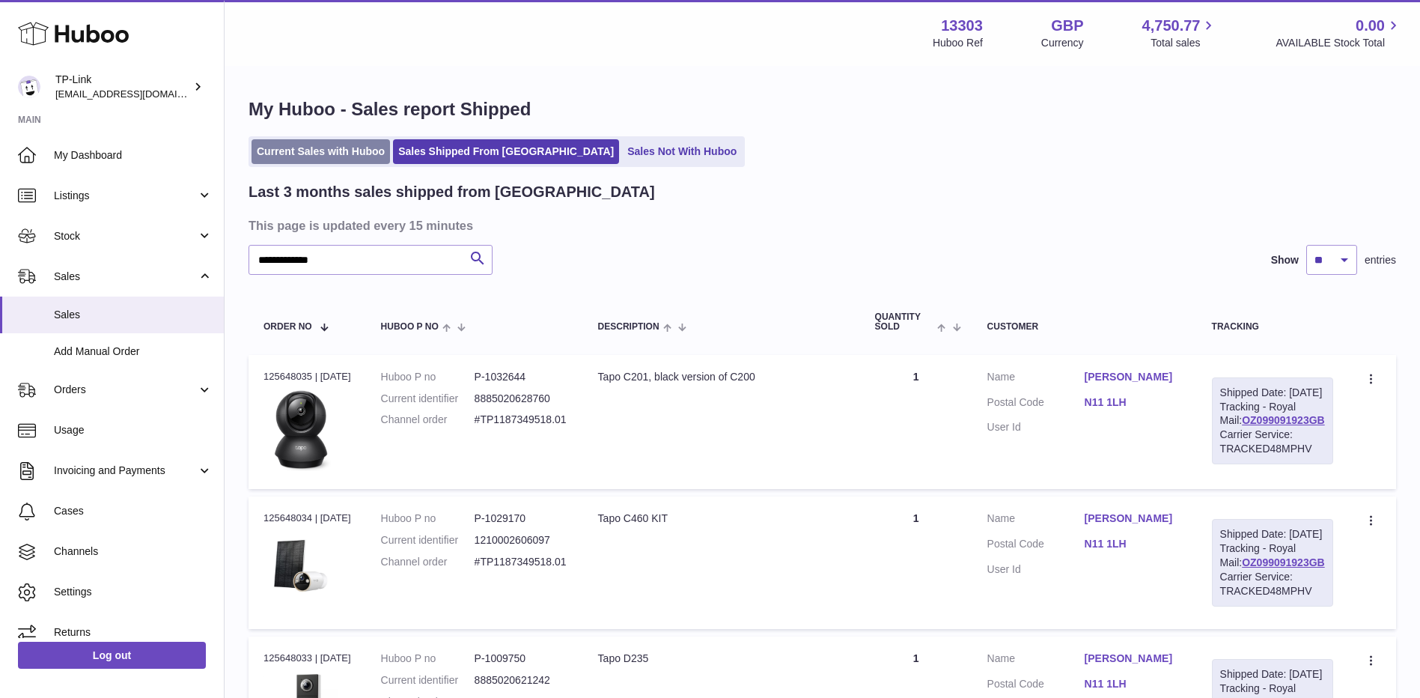
click at [322, 153] on link "Current Sales with Huboo" at bounding box center [321, 151] width 138 height 25
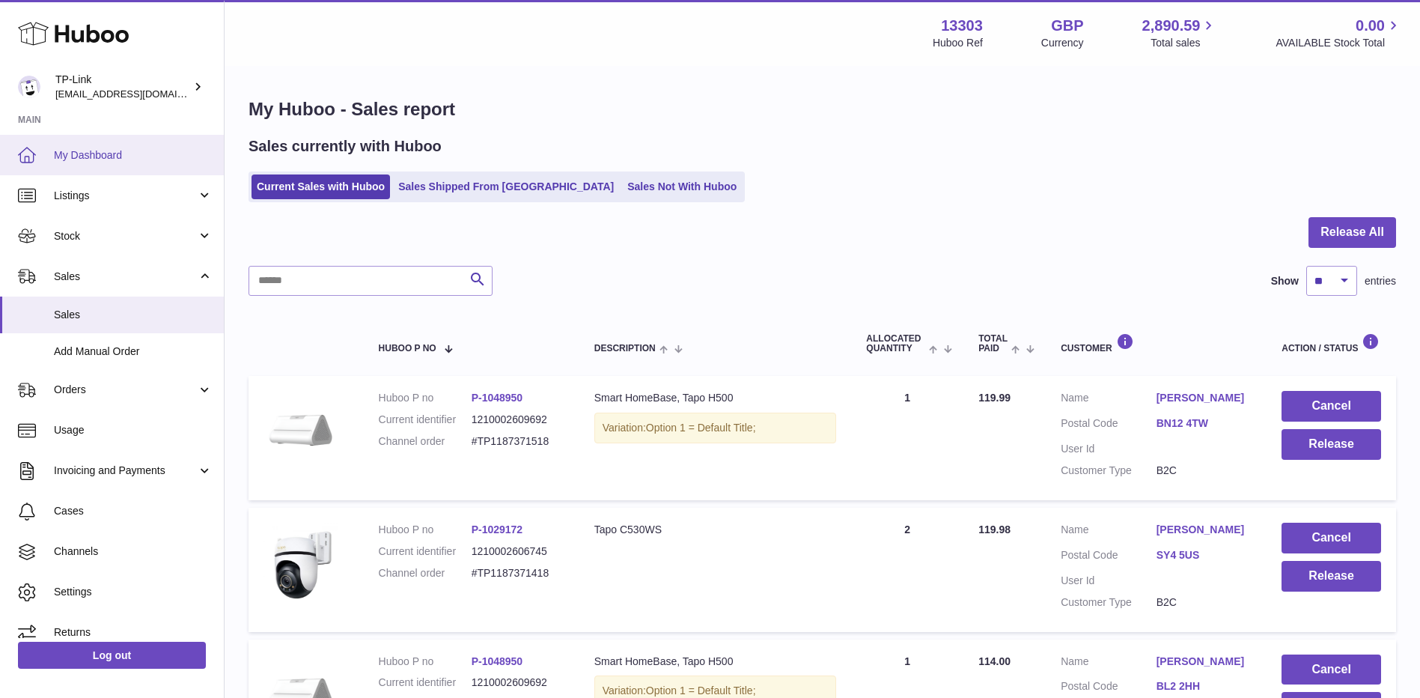
click at [133, 159] on span "My Dashboard" at bounding box center [133, 155] width 159 height 14
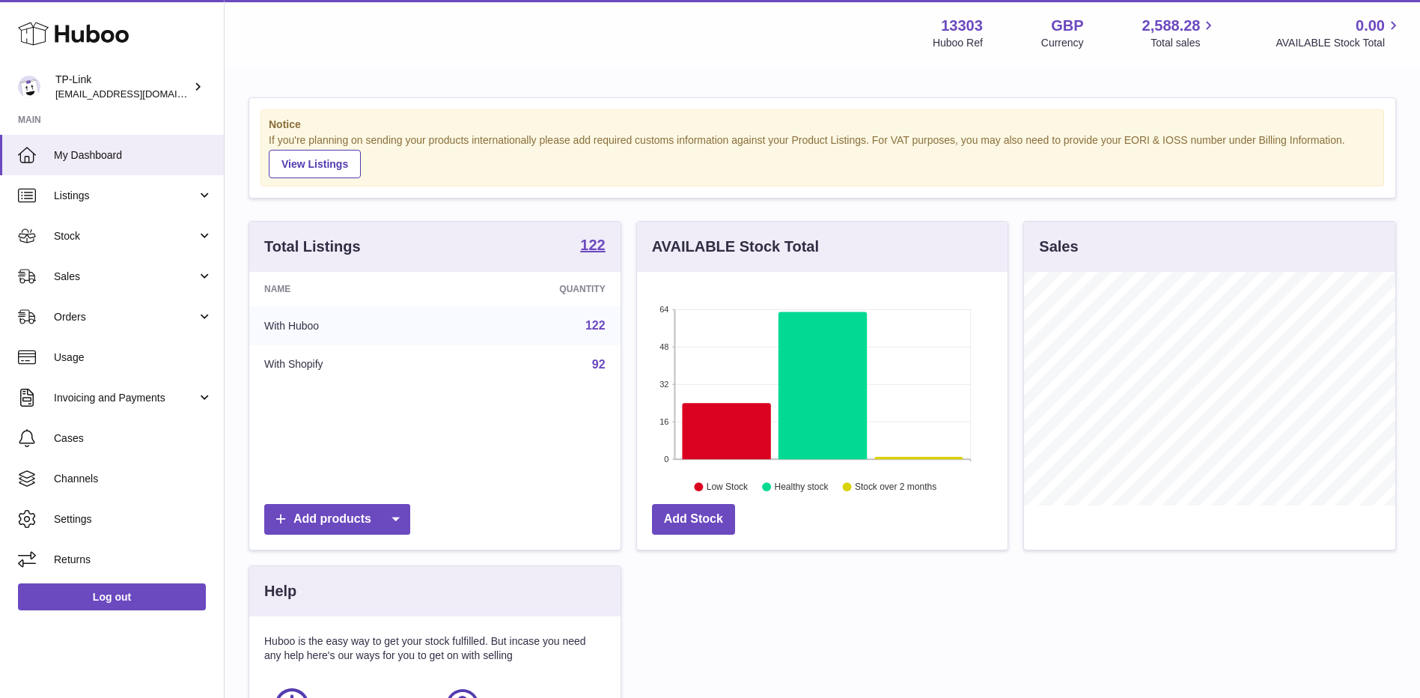
scroll to position [234, 371]
click at [121, 273] on span "Sales" at bounding box center [125, 277] width 143 height 14
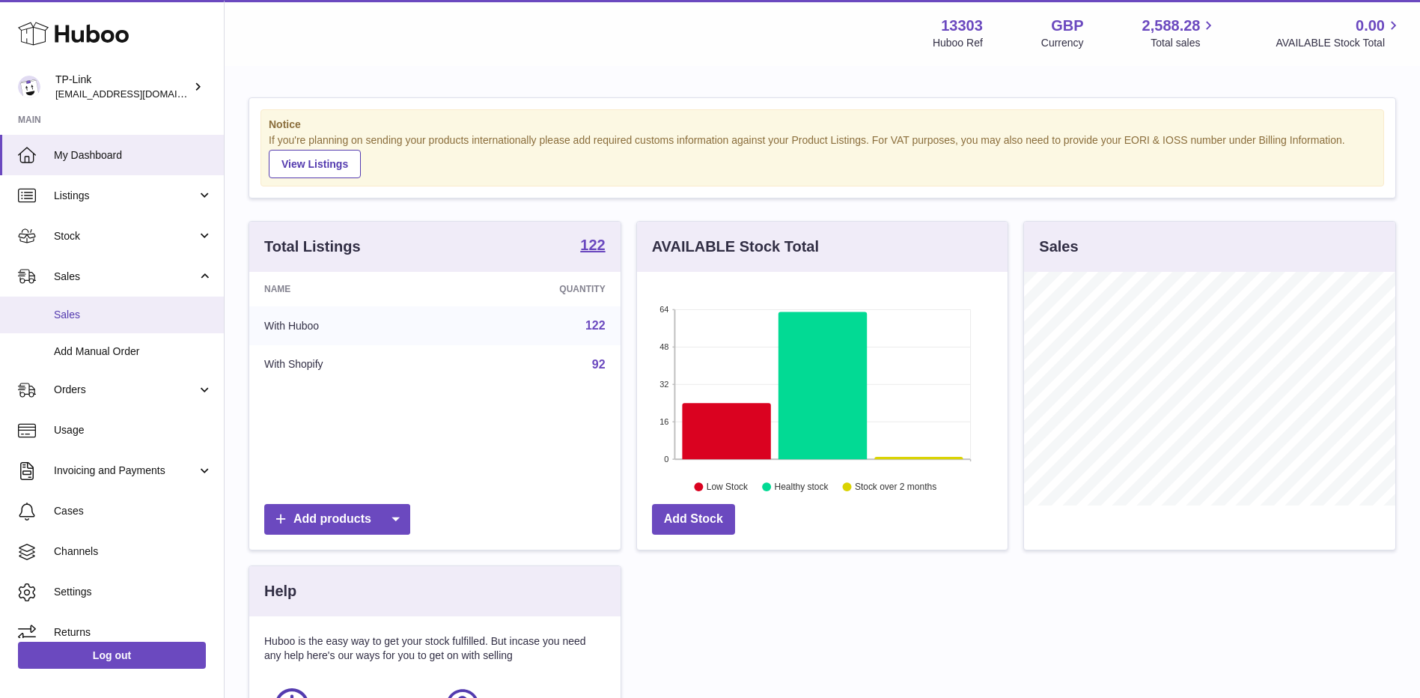
click at [111, 316] on span "Sales" at bounding box center [133, 315] width 159 height 14
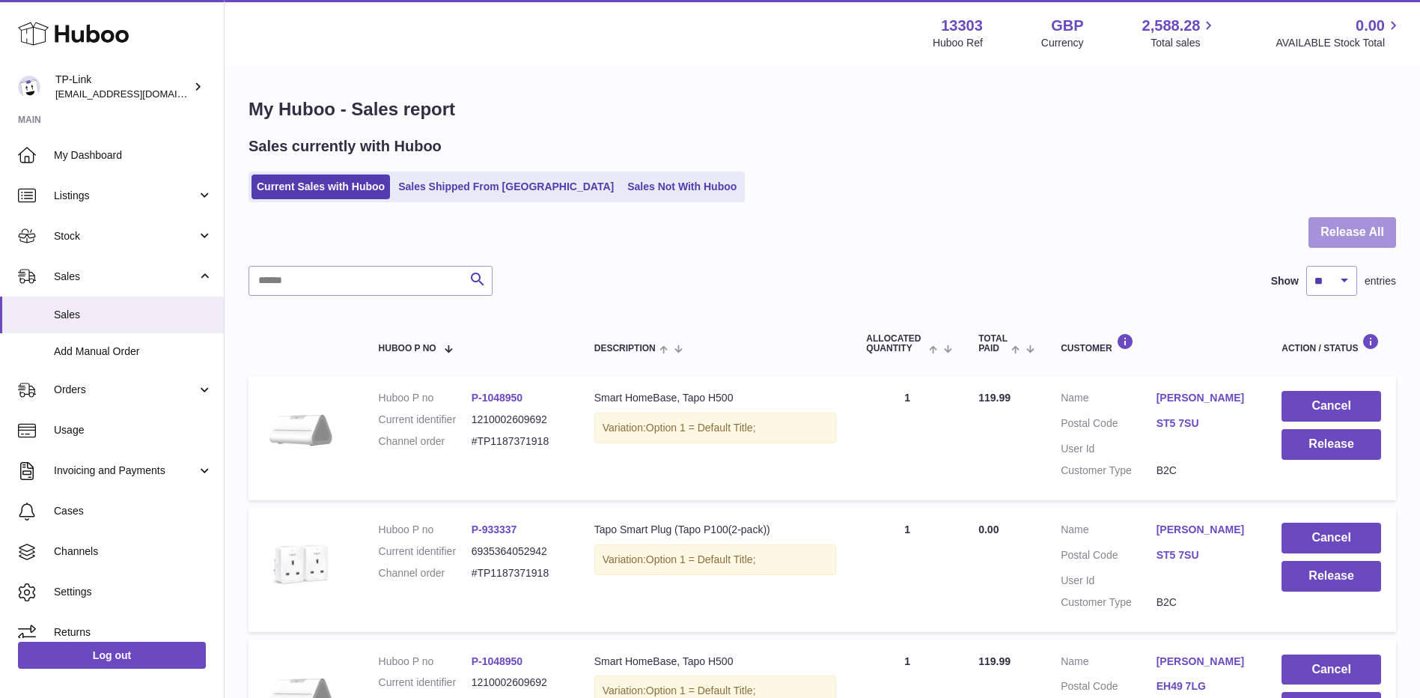
click at [1355, 240] on button "Release All" at bounding box center [1353, 232] width 88 height 31
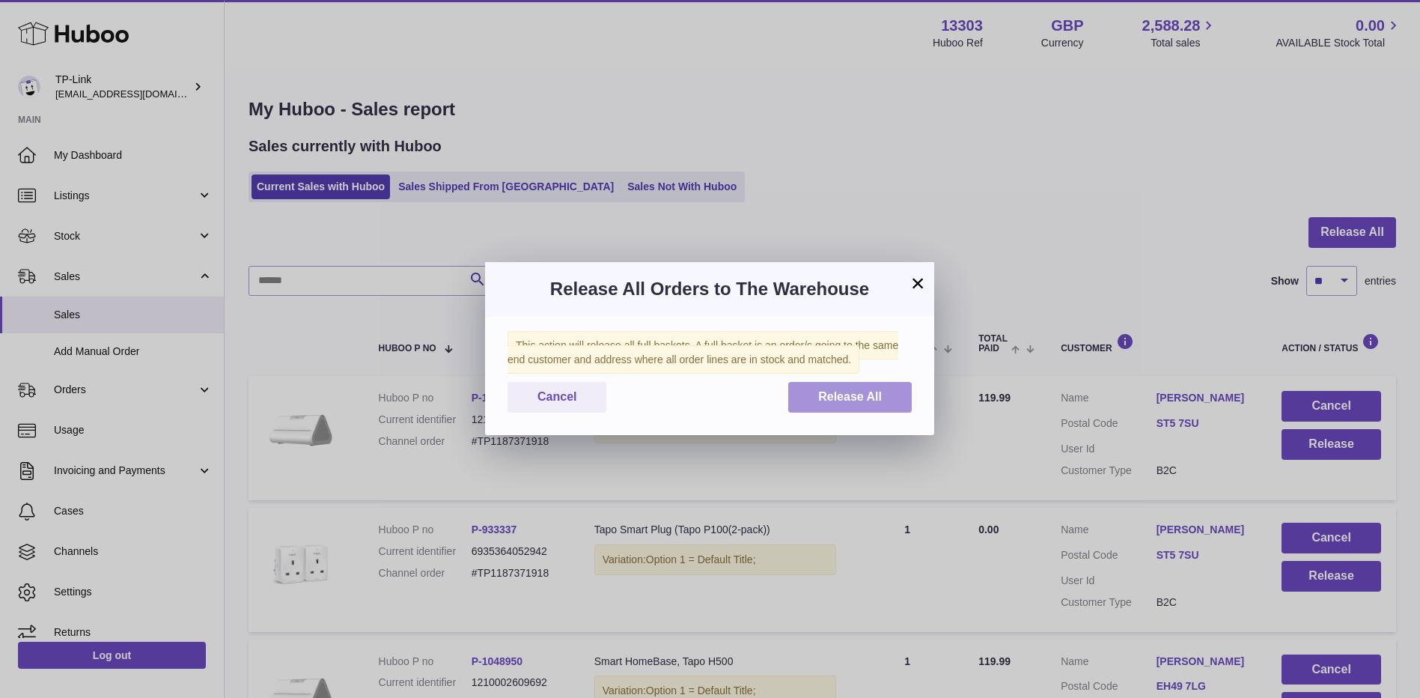
click at [889, 397] on button "Release All" at bounding box center [850, 397] width 124 height 31
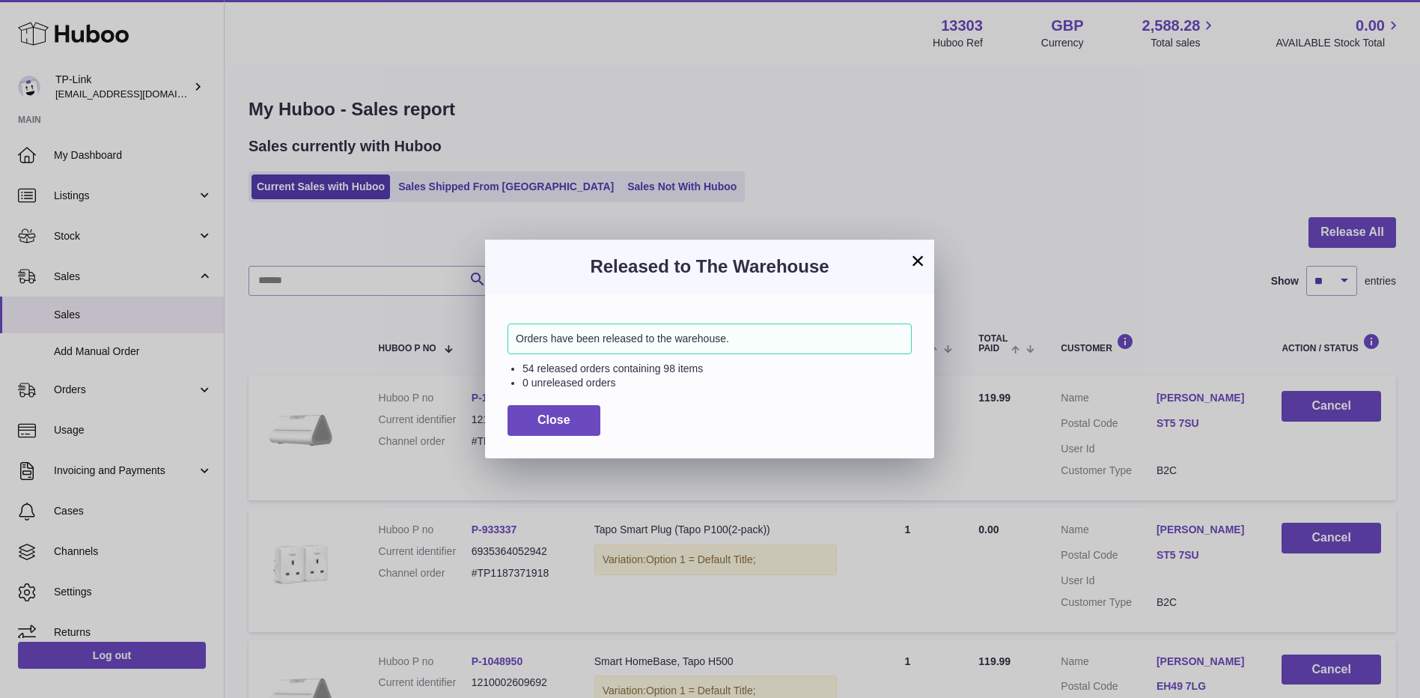
click at [923, 264] on button "×" at bounding box center [918, 261] width 18 height 18
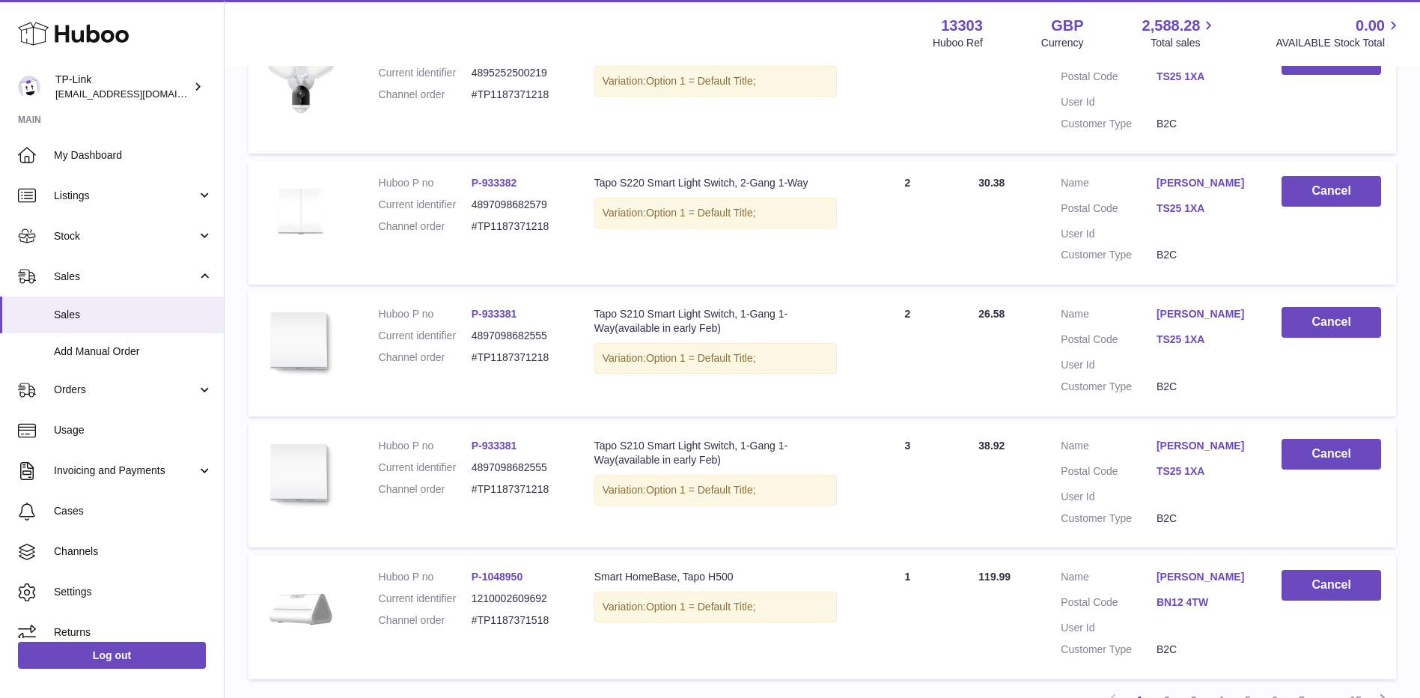
scroll to position [1149, 0]
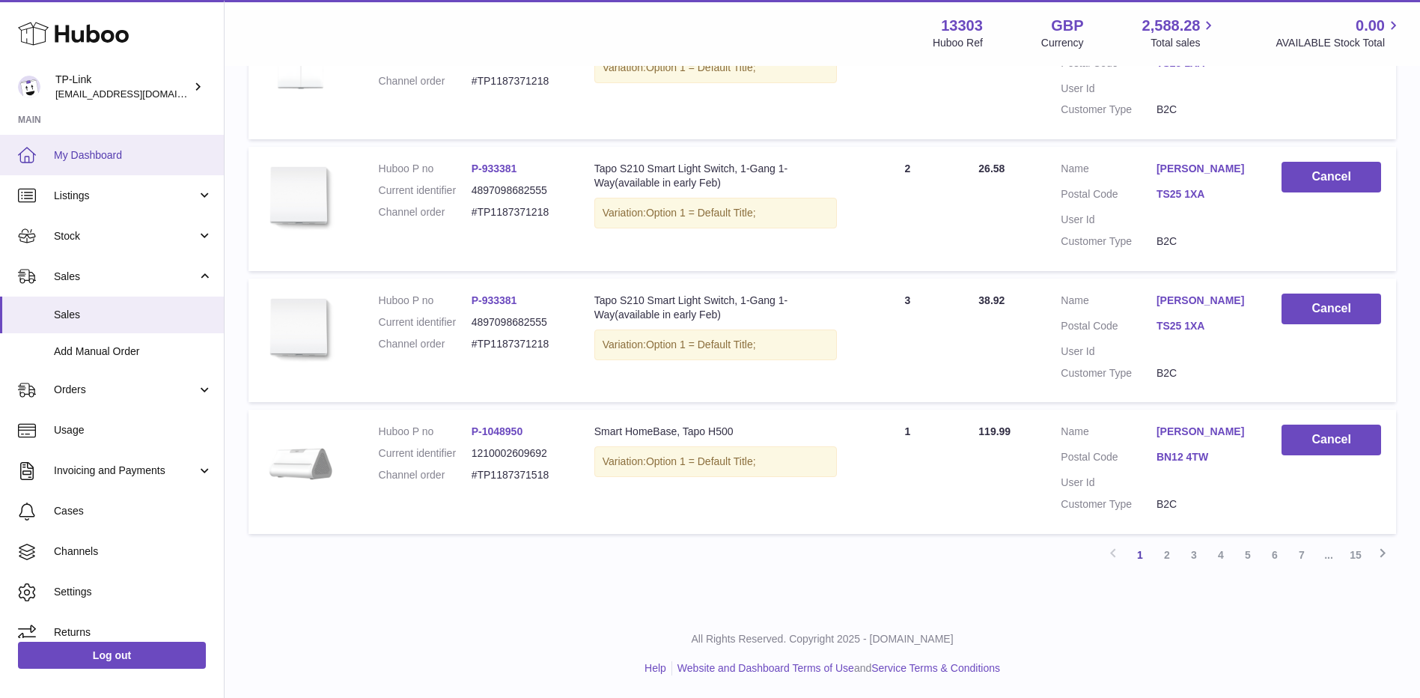
click at [92, 148] on span "My Dashboard" at bounding box center [133, 155] width 159 height 14
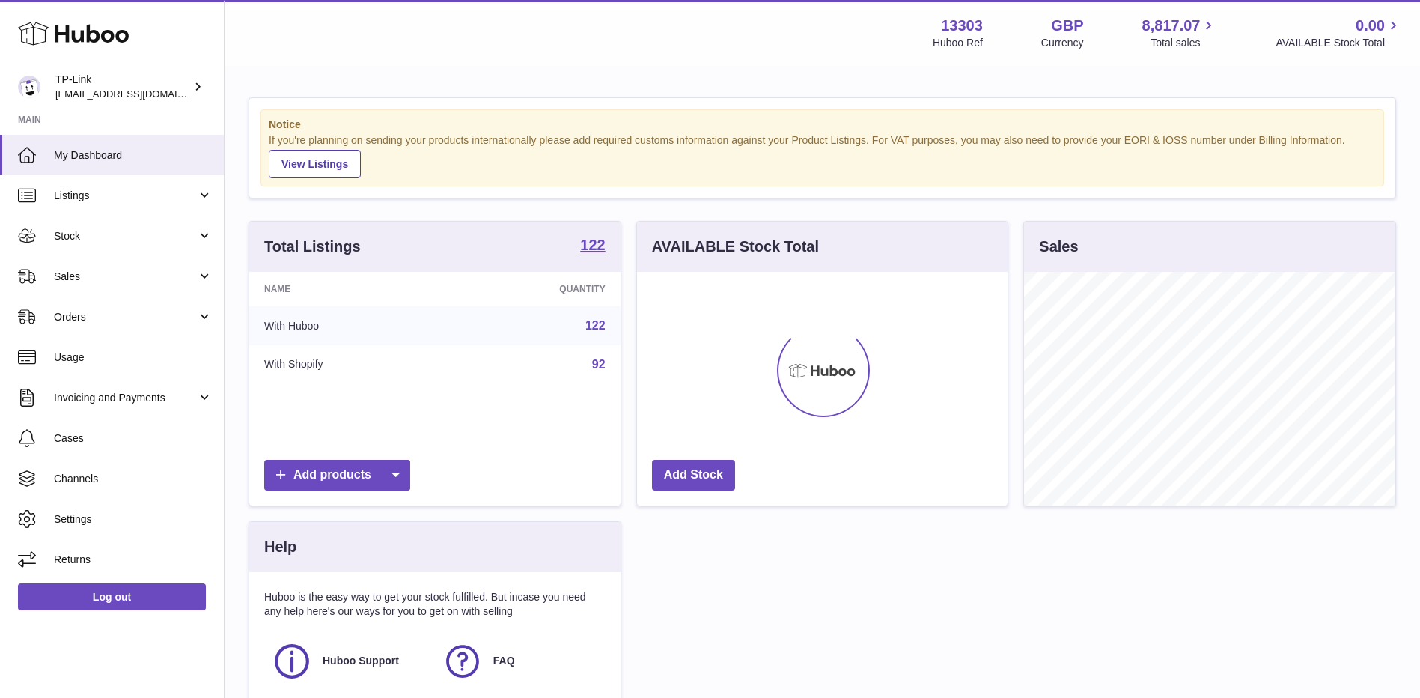
scroll to position [234, 371]
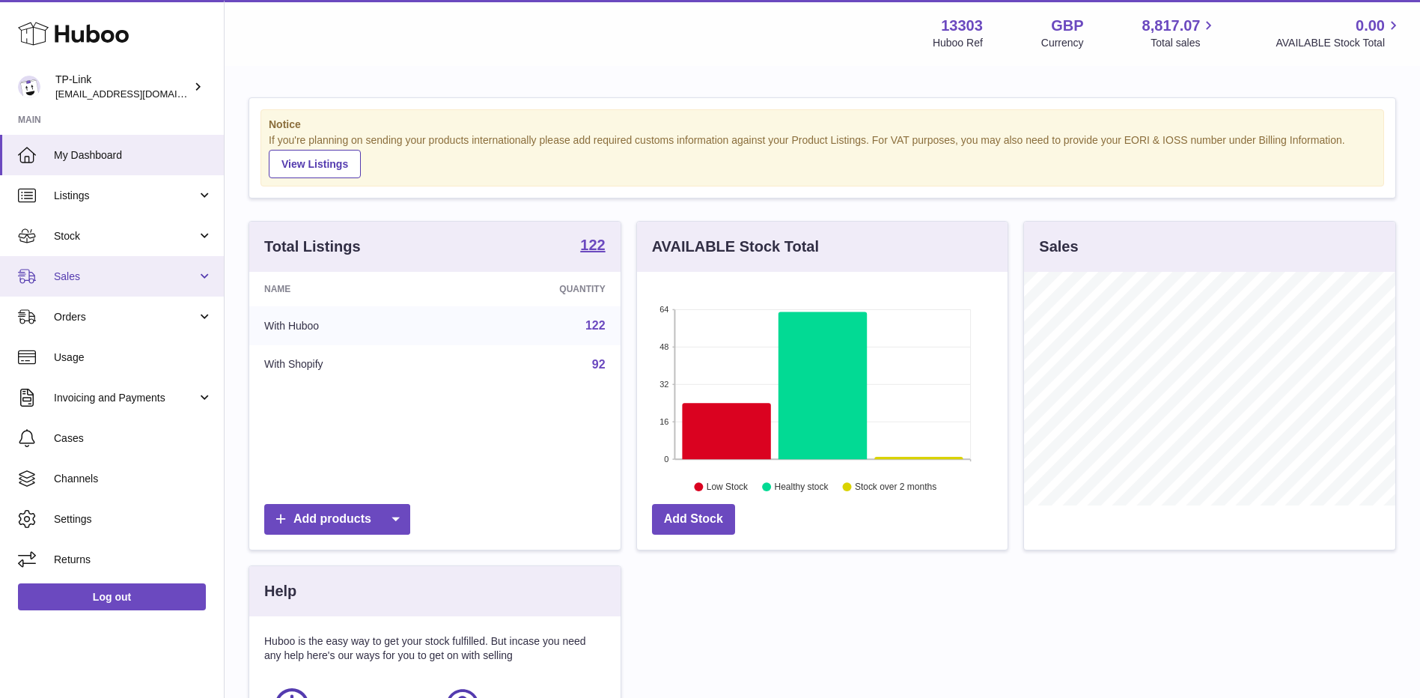
click at [153, 276] on span "Sales" at bounding box center [125, 277] width 143 height 14
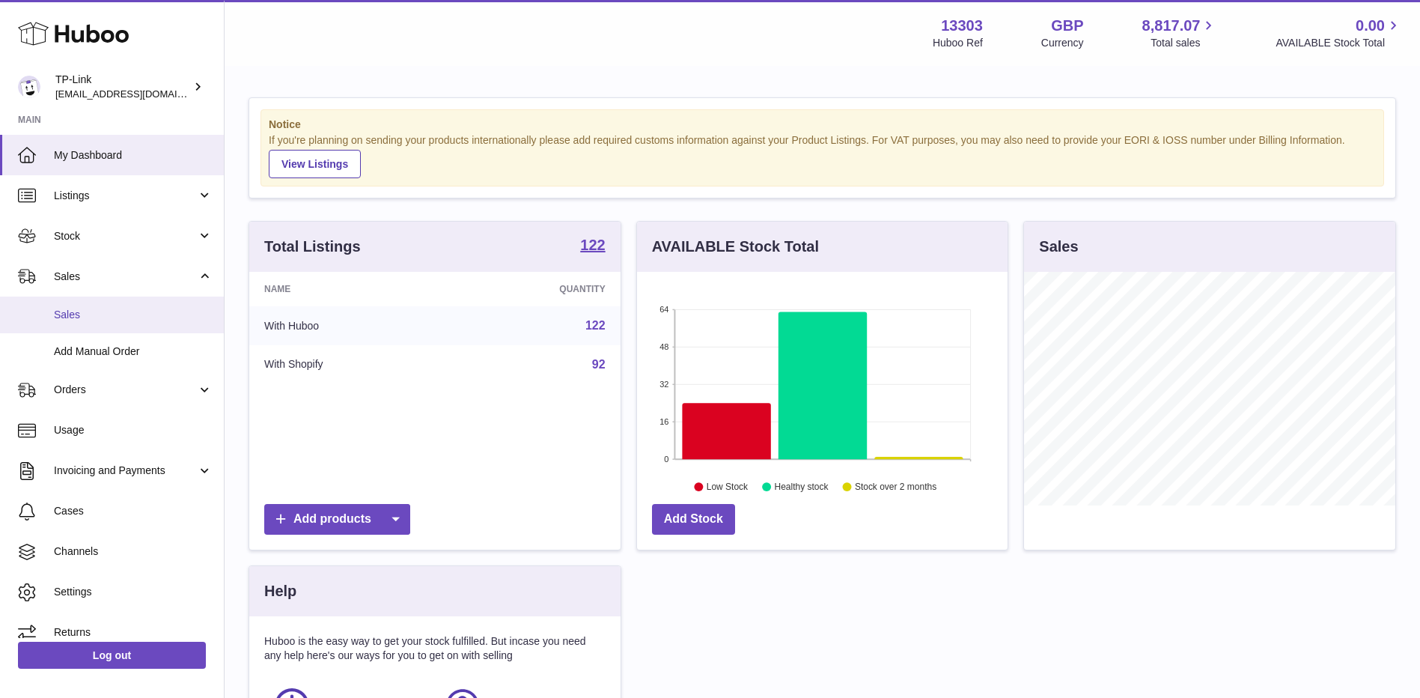
click at [124, 311] on span "Sales" at bounding box center [133, 315] width 159 height 14
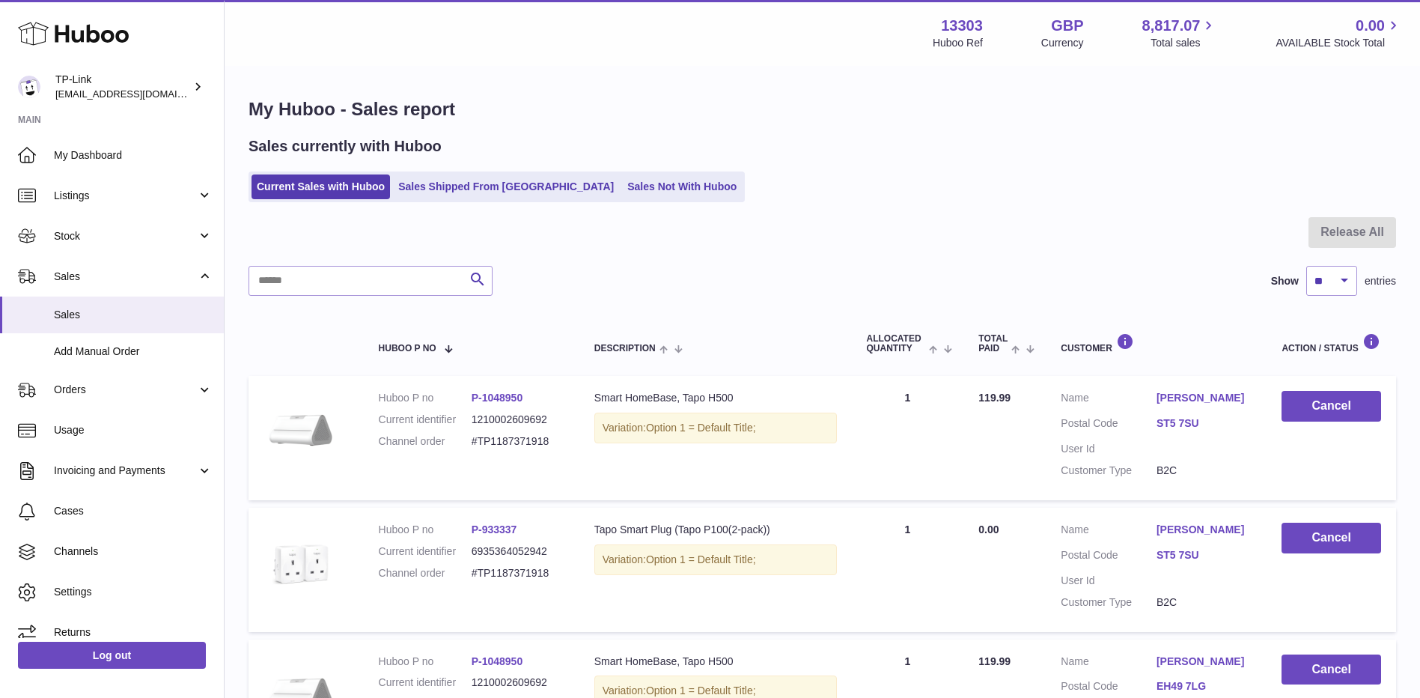
click at [308, 168] on div "Sales currently with Huboo Current Sales with Huboo Sales Shipped From [GEOGRAP…" at bounding box center [823, 169] width 1148 height 66
click at [316, 192] on link "Current Sales with Huboo" at bounding box center [321, 186] width 138 height 25
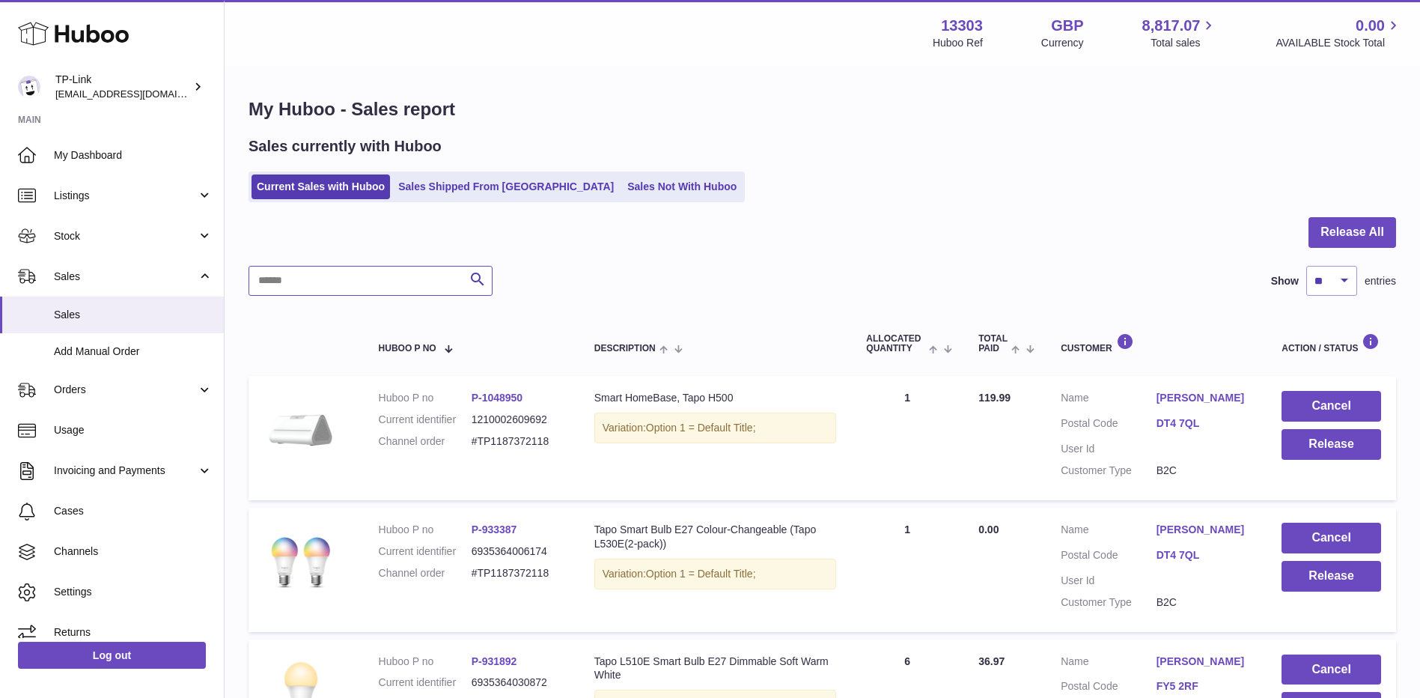
click at [415, 271] on input "text" at bounding box center [371, 281] width 244 height 30
paste input "**********"
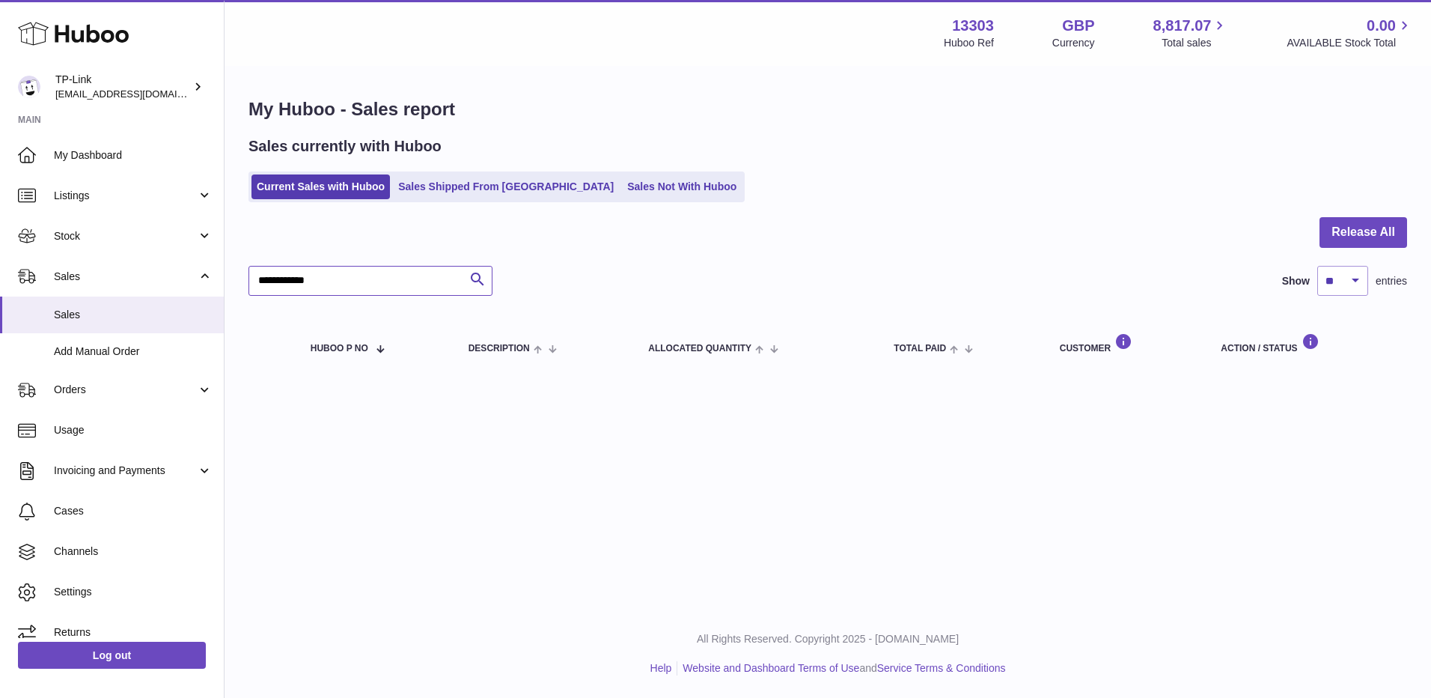
type input "**********"
click at [316, 184] on link "Current Sales with Huboo" at bounding box center [321, 186] width 138 height 25
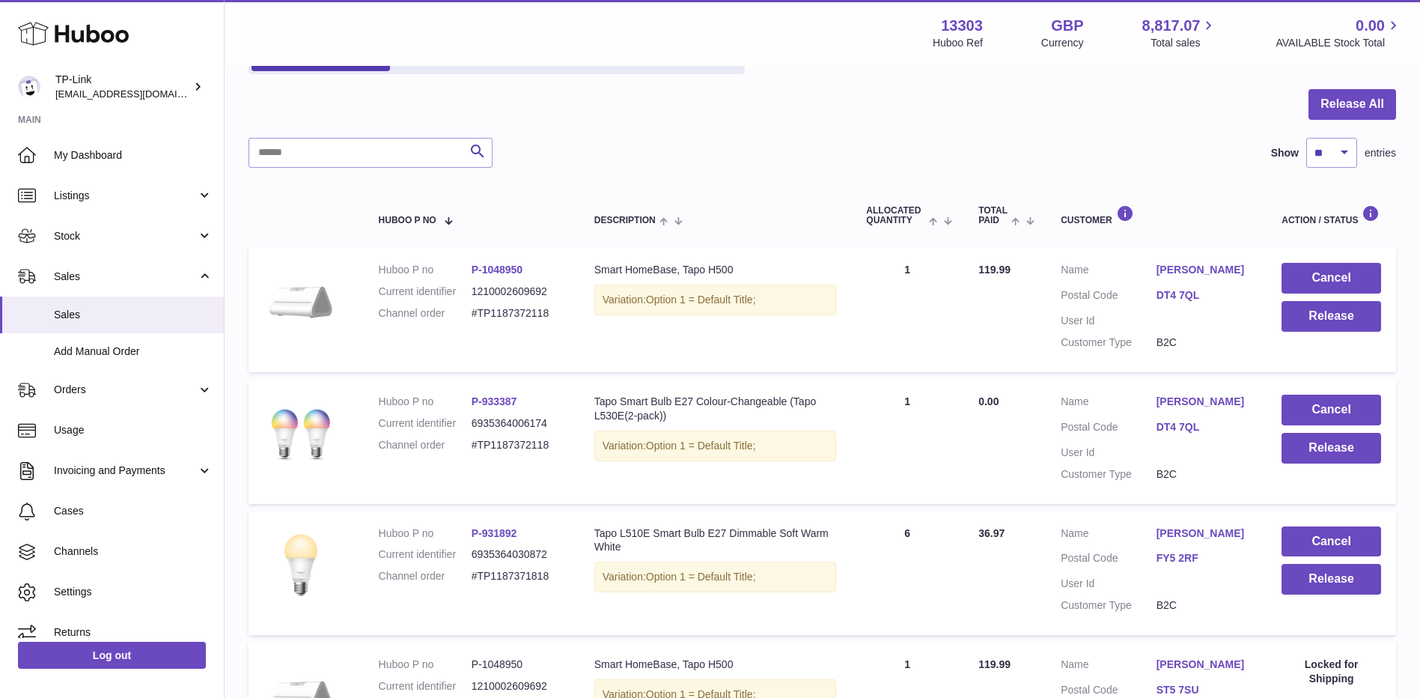
scroll to position [75, 0]
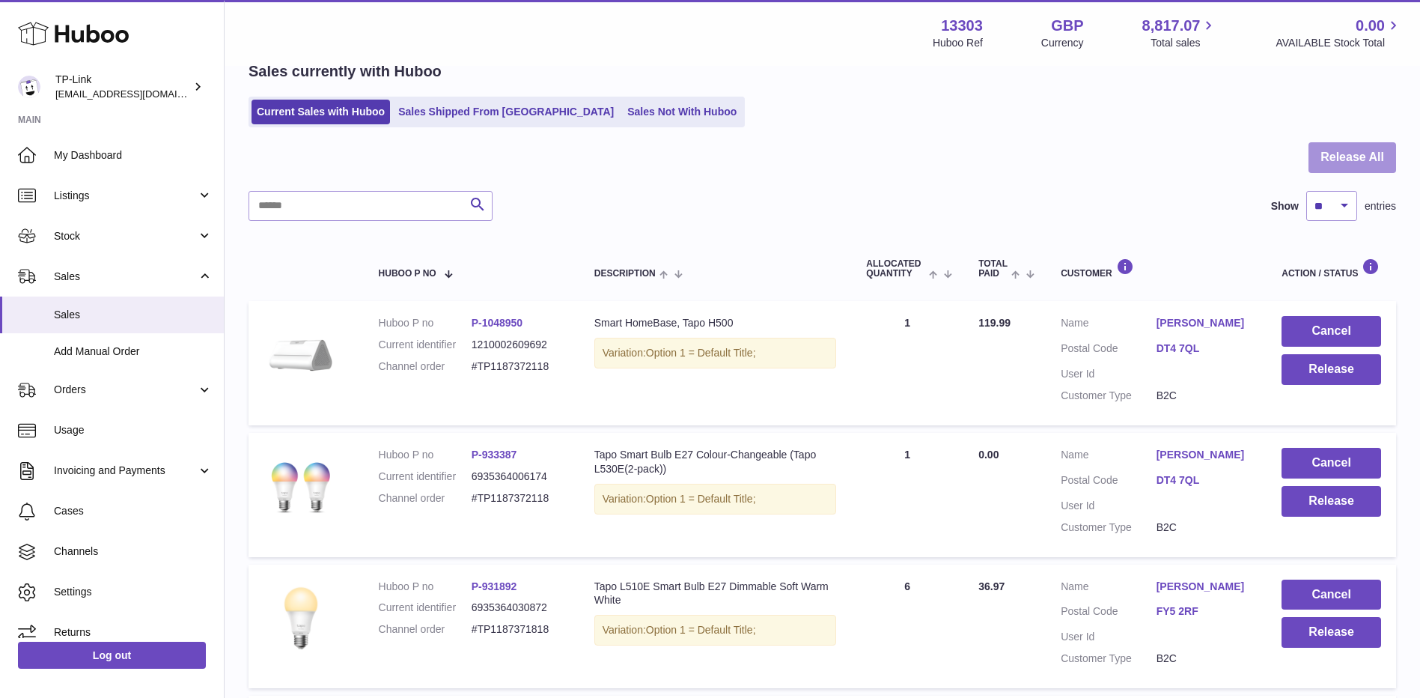
click at [1318, 157] on button "Release All" at bounding box center [1353, 157] width 88 height 31
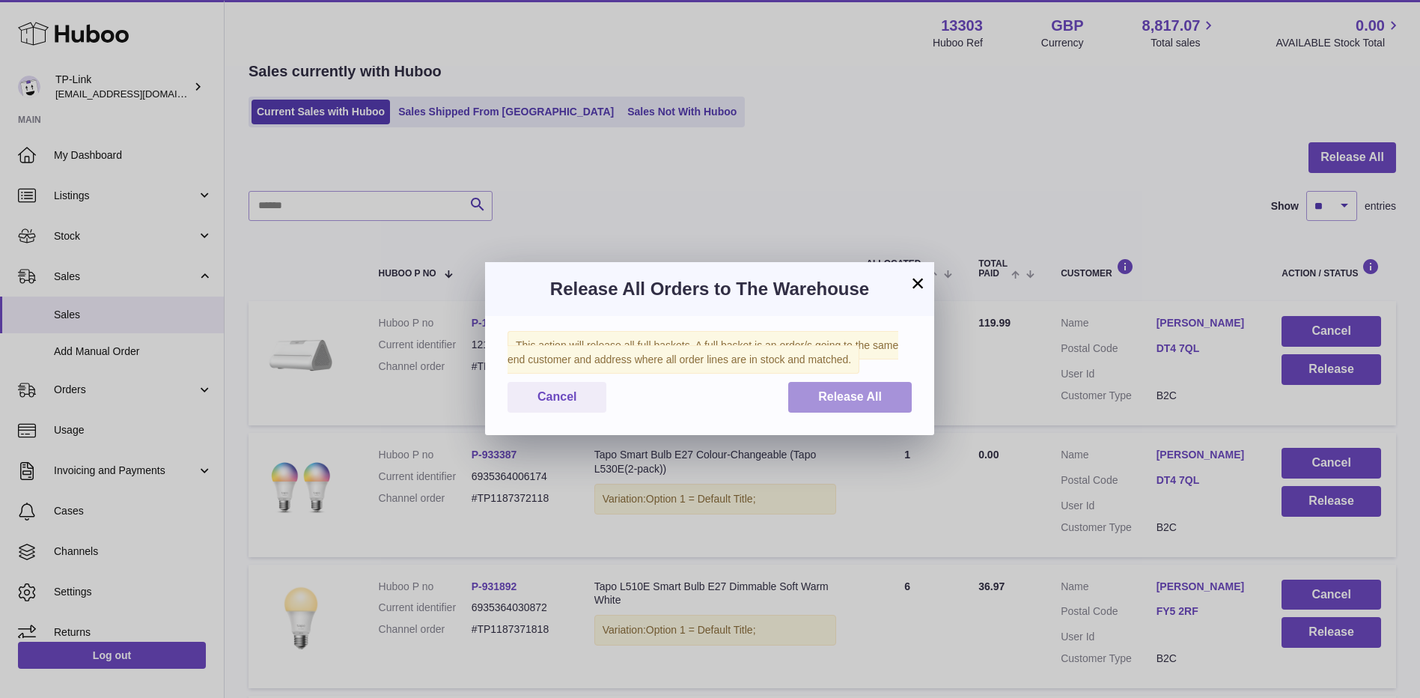
click at [841, 398] on span "Release All" at bounding box center [850, 396] width 64 height 13
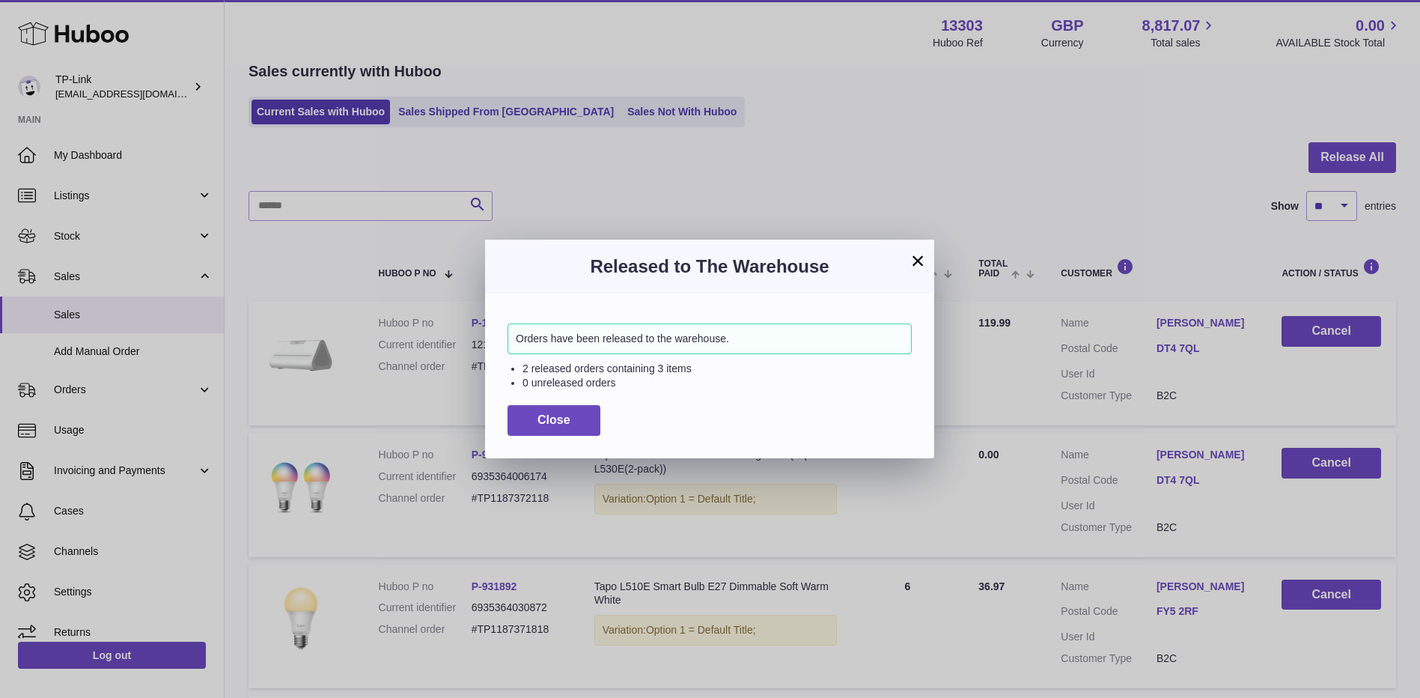
click at [918, 262] on button "×" at bounding box center [918, 261] width 18 height 18
